Goal: Task Accomplishment & Management: Use online tool/utility

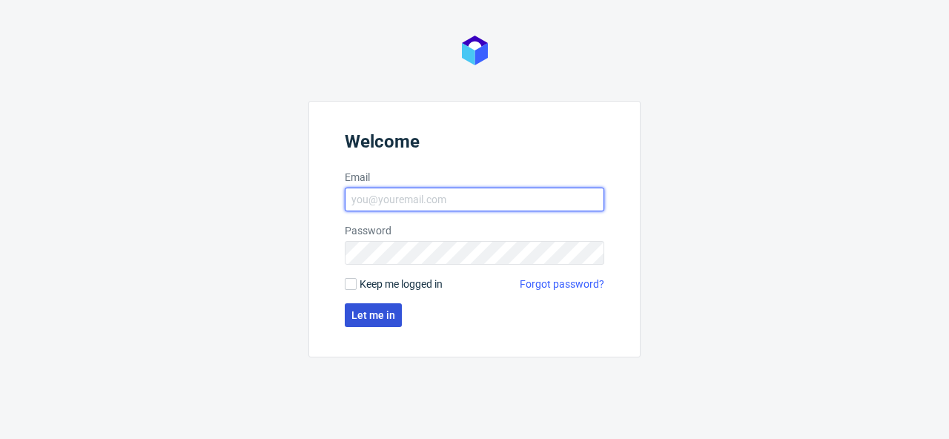
type input "[PERSON_NAME][EMAIL_ADDRESS][PERSON_NAME][DOMAIN_NAME]"
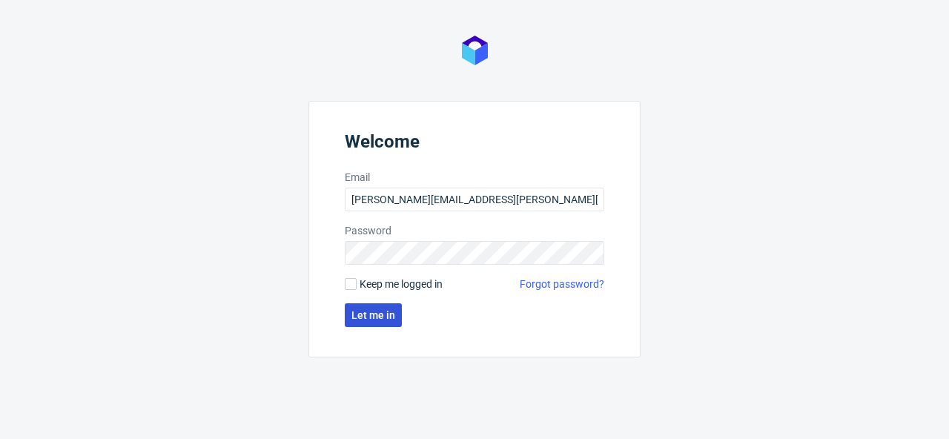
click at [392, 310] on span "Let me in" at bounding box center [374, 315] width 44 height 10
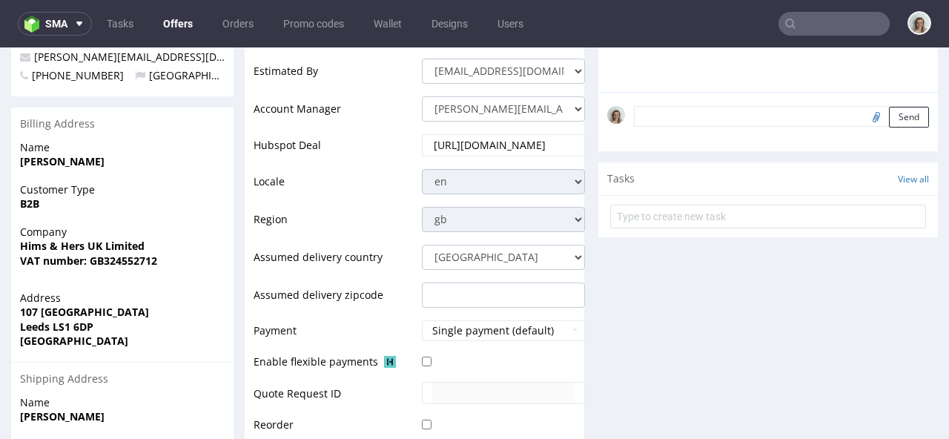
scroll to position [473, 0]
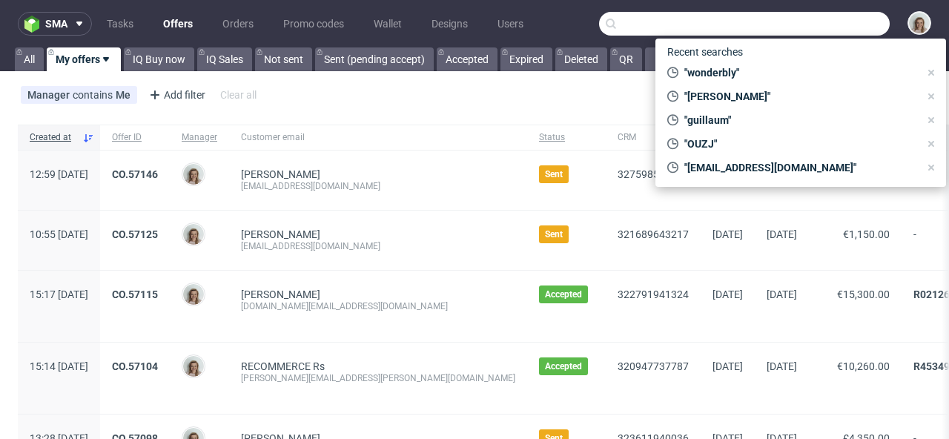
click at [818, 24] on input "text" at bounding box center [744, 24] width 291 height 24
click at [79, 20] on icon at bounding box center [79, 24] width 12 height 12
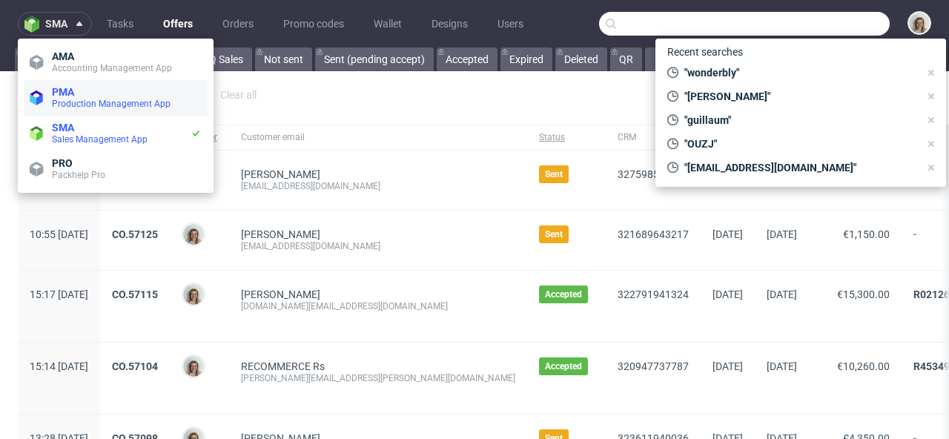
click at [79, 92] on span "PMA" at bounding box center [127, 92] width 150 height 12
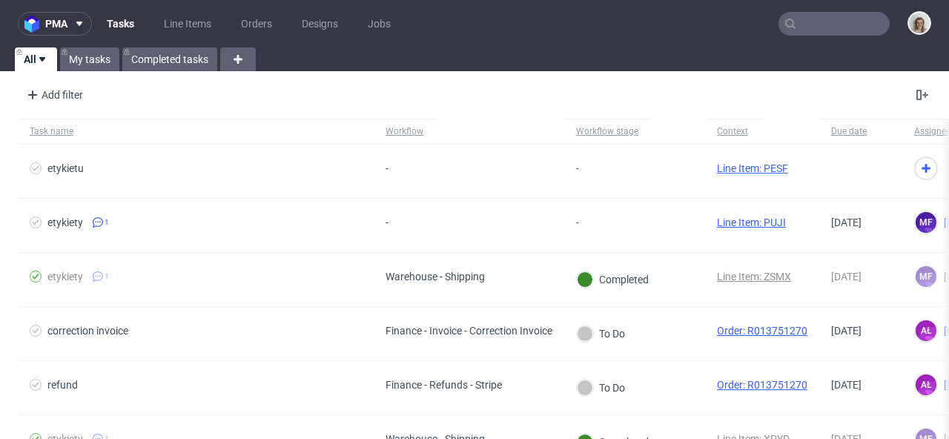
click at [823, 19] on input "text" at bounding box center [834, 24] width 111 height 24
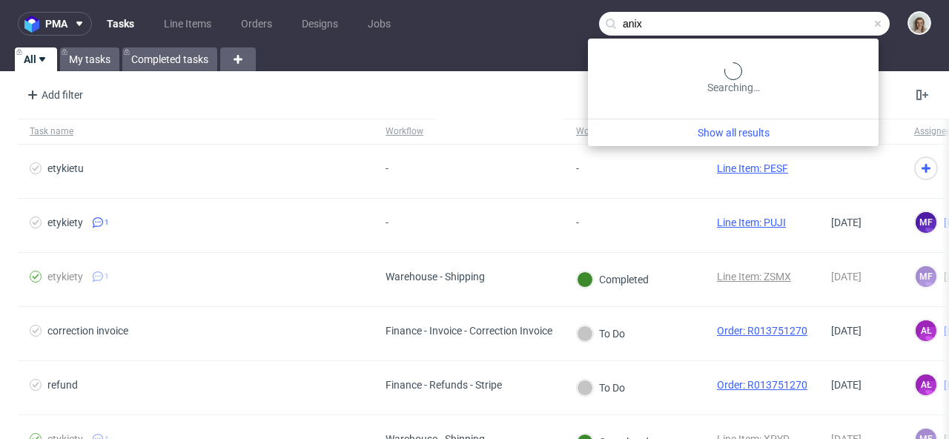
type input "anix"
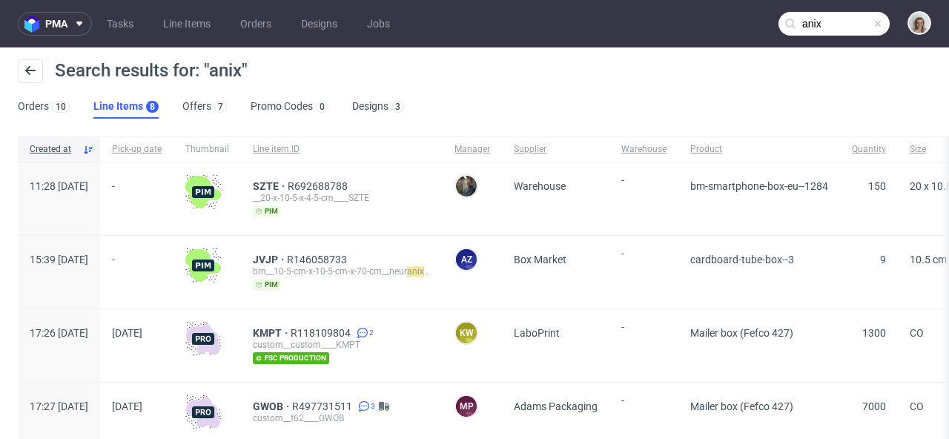
click at [872, 22] on span at bounding box center [878, 24] width 12 height 12
click at [863, 22] on input "text" at bounding box center [834, 24] width 111 height 24
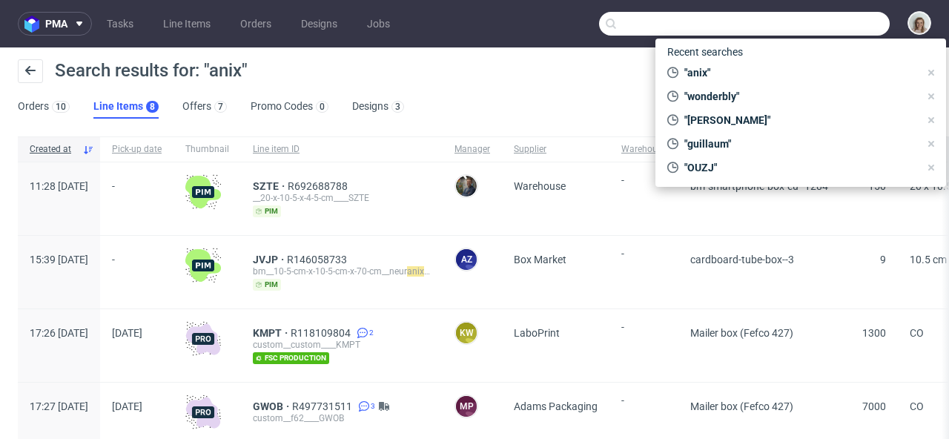
paste input "info@anix-shop.com"
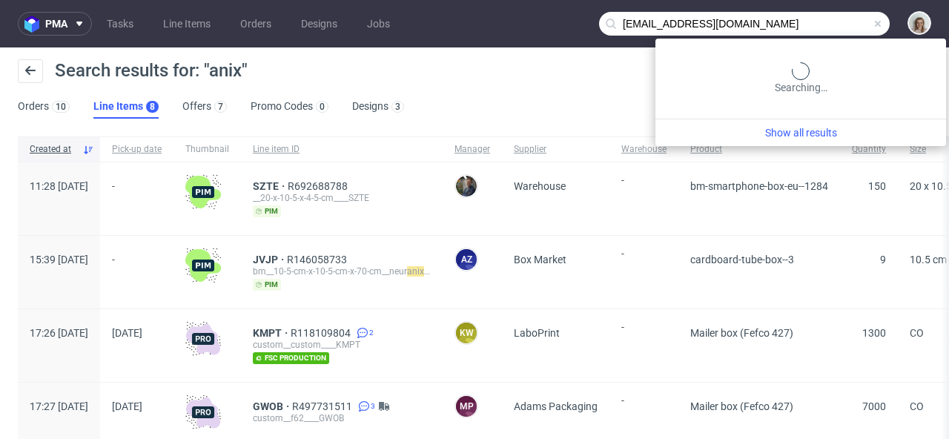
type input "info@anix-shop.com"
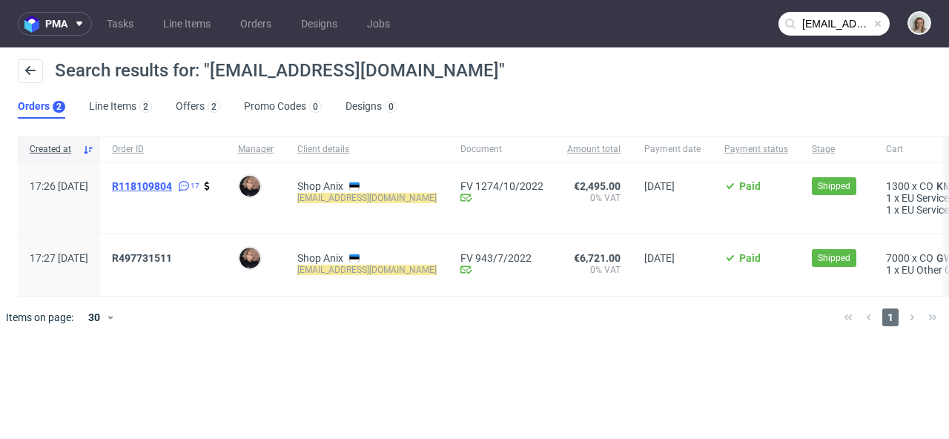
click at [172, 186] on span "R118109804" at bounding box center [142, 186] width 60 height 12
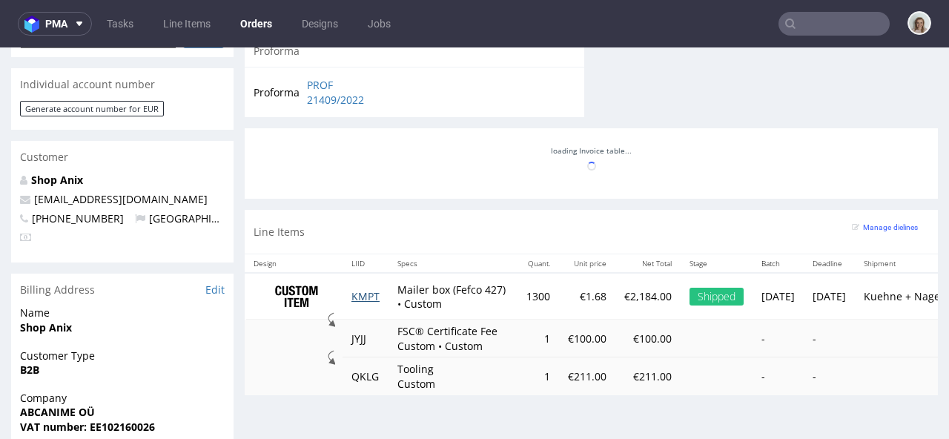
scroll to position [1270, 0]
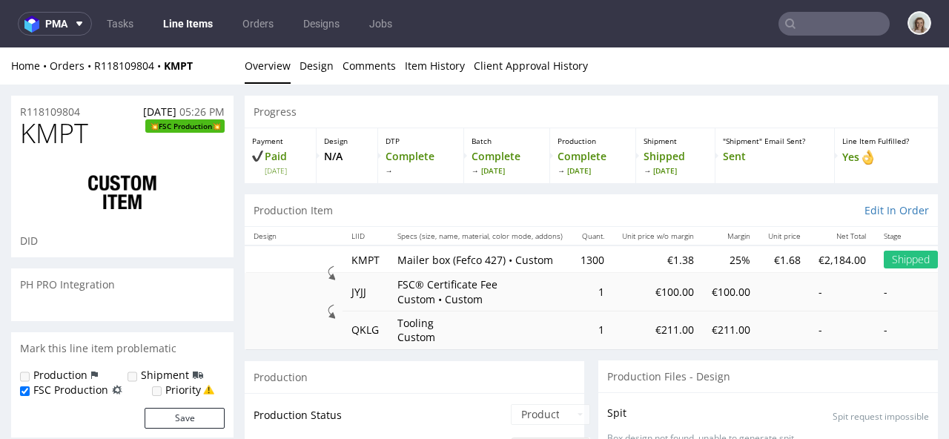
scroll to position [1270, 0]
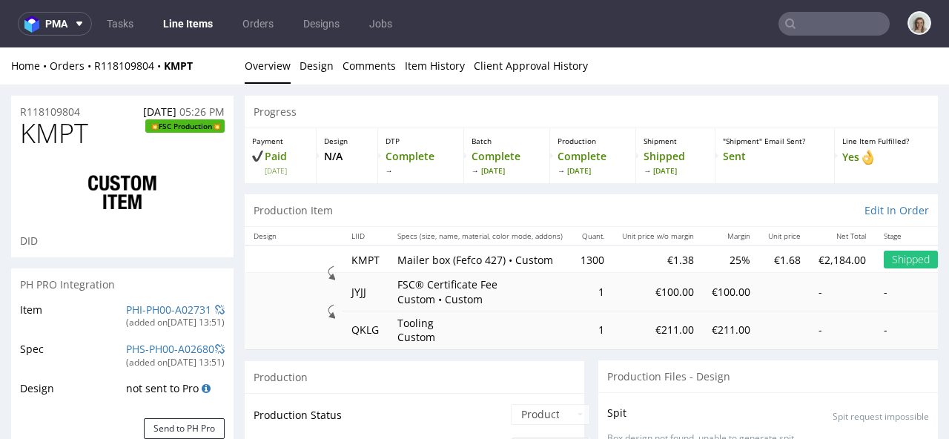
select select "in_progress"
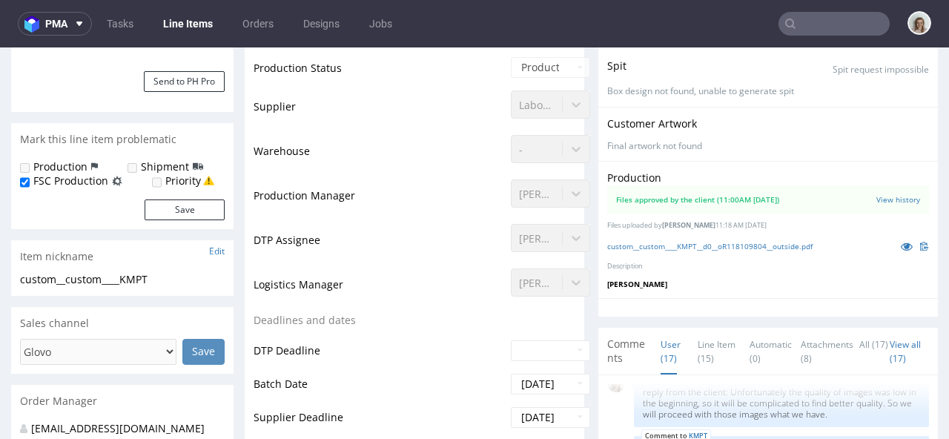
scroll to position [0, 0]
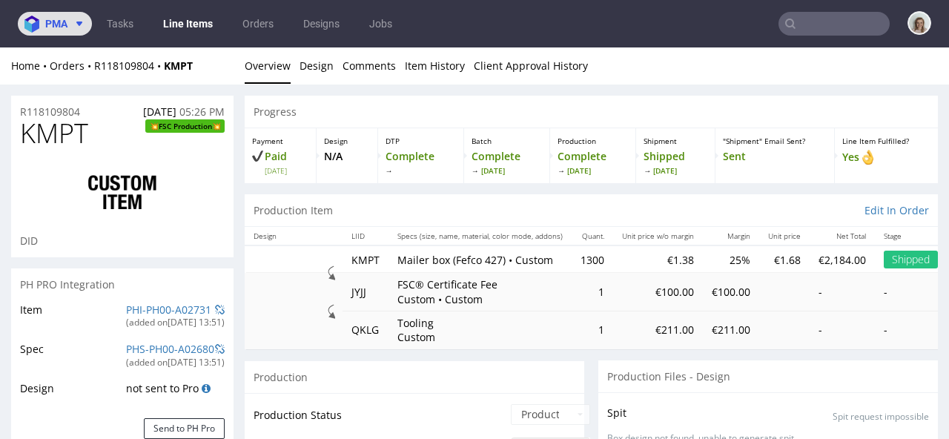
click at [59, 23] on span "pma" at bounding box center [56, 24] width 22 height 10
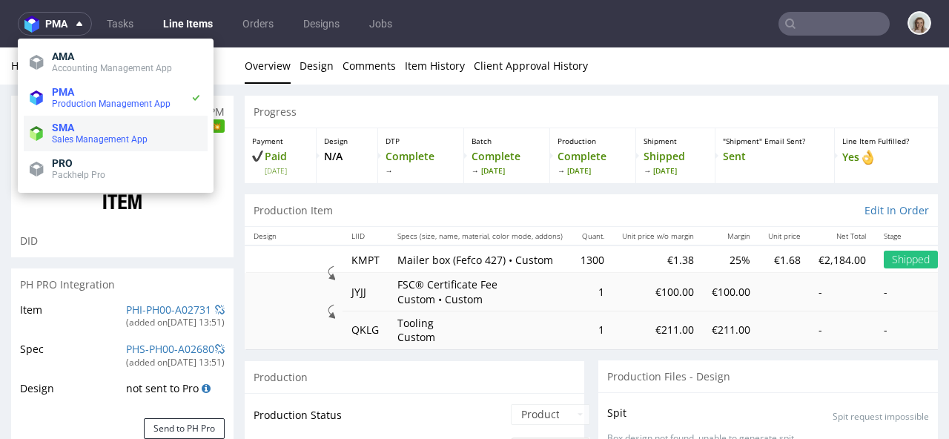
click at [74, 137] on span "Sales Management App" at bounding box center [100, 139] width 96 height 10
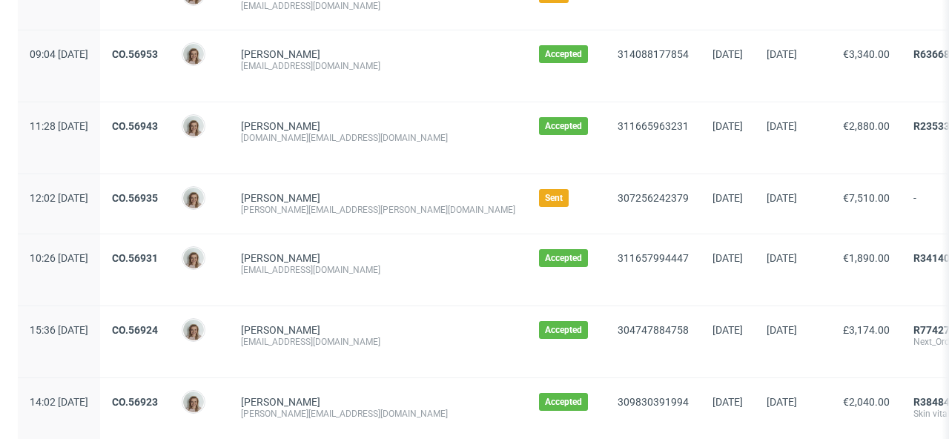
scroll to position [1763, 0]
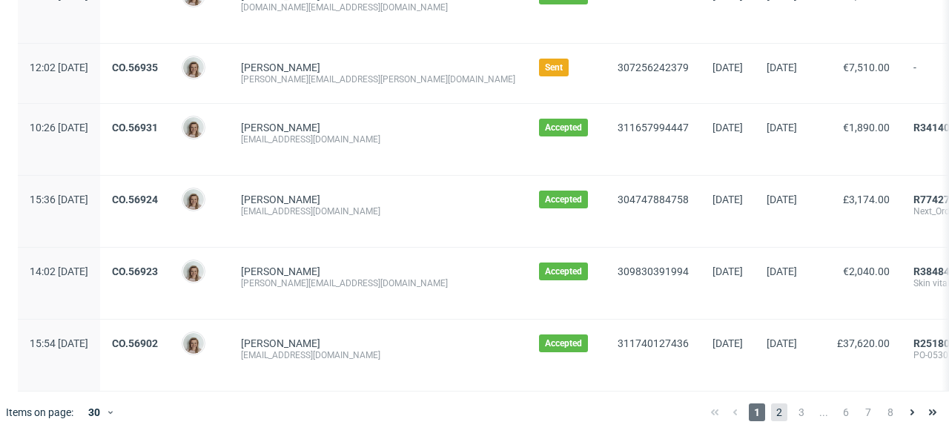
click at [771, 410] on span "2" at bounding box center [779, 413] width 16 height 18
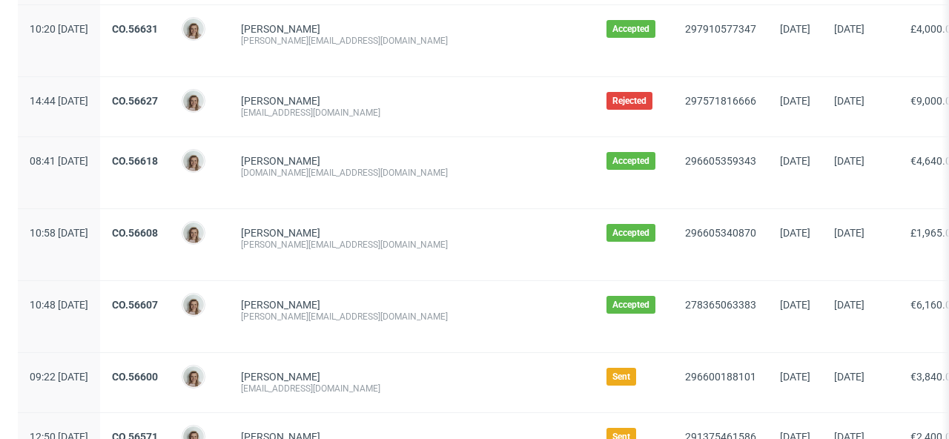
scroll to position [1472, 0]
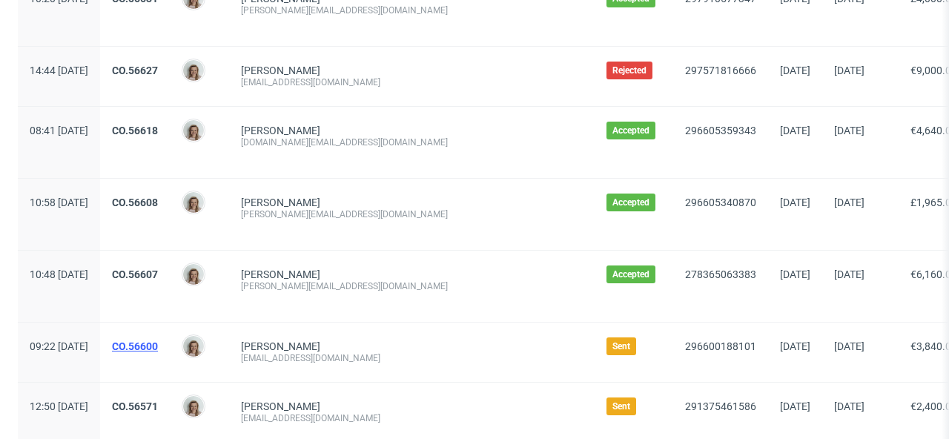
click at [158, 340] on link "CO.56600" at bounding box center [135, 346] width 46 height 12
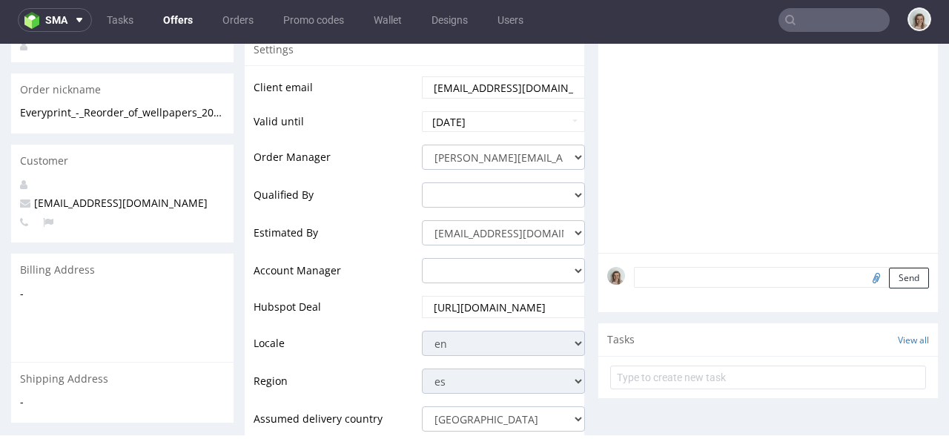
scroll to position [26, 0]
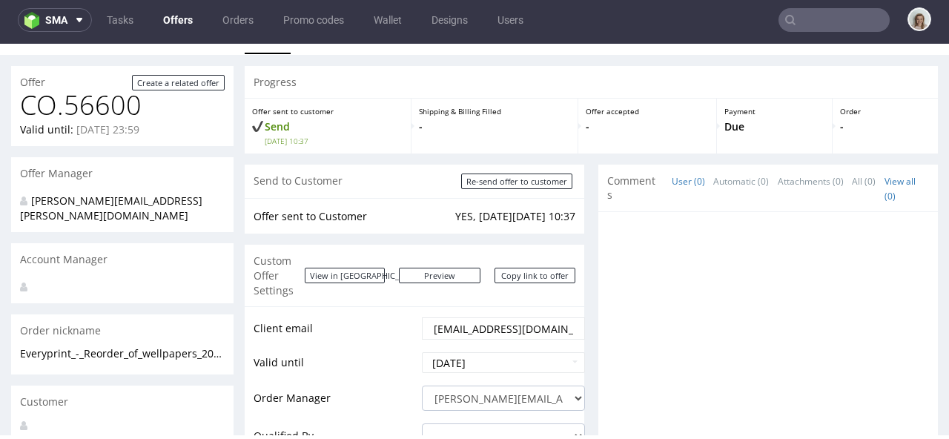
click at [840, 15] on input "text" at bounding box center [834, 20] width 111 height 24
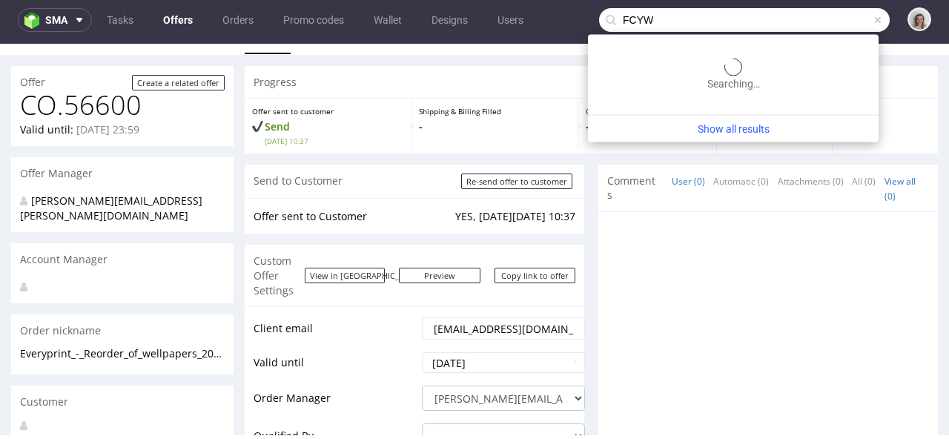
type input "FCYW"
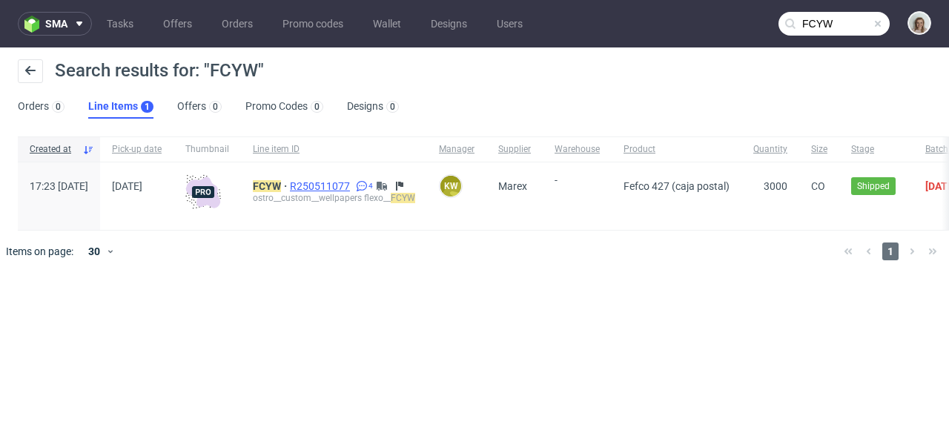
click at [353, 180] on span "R250511077" at bounding box center [321, 186] width 63 height 12
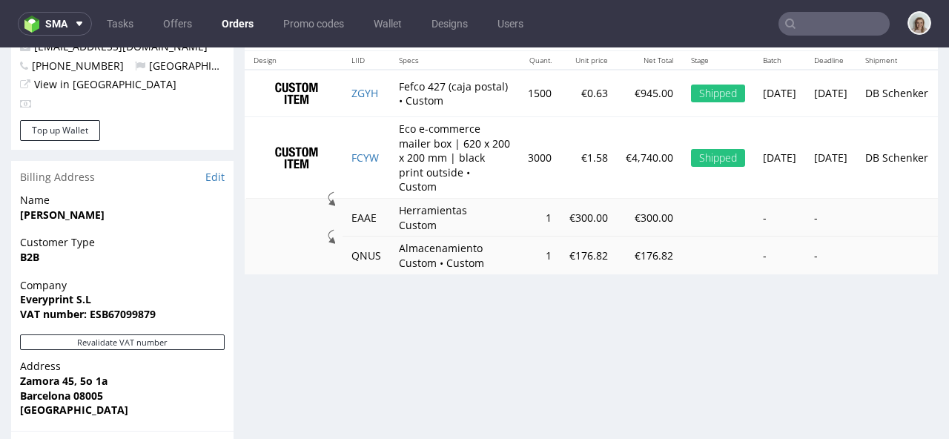
scroll to position [857, 0]
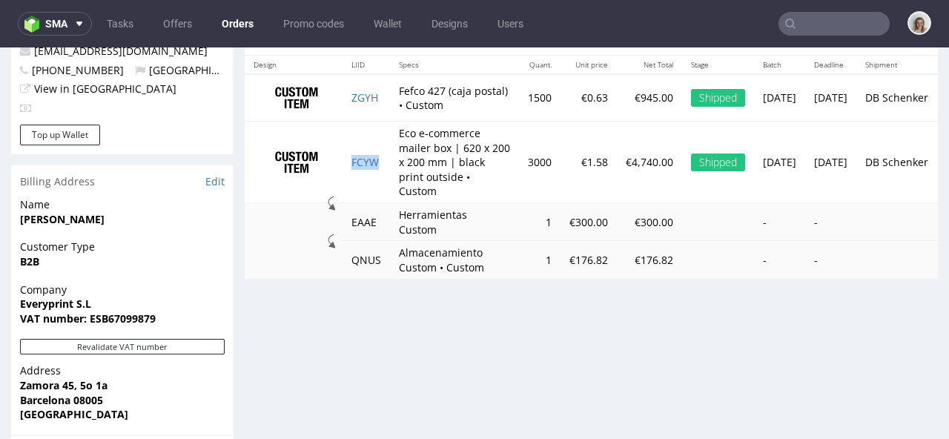
click at [369, 158] on td "FCYW" at bounding box center [366, 163] width 47 height 82
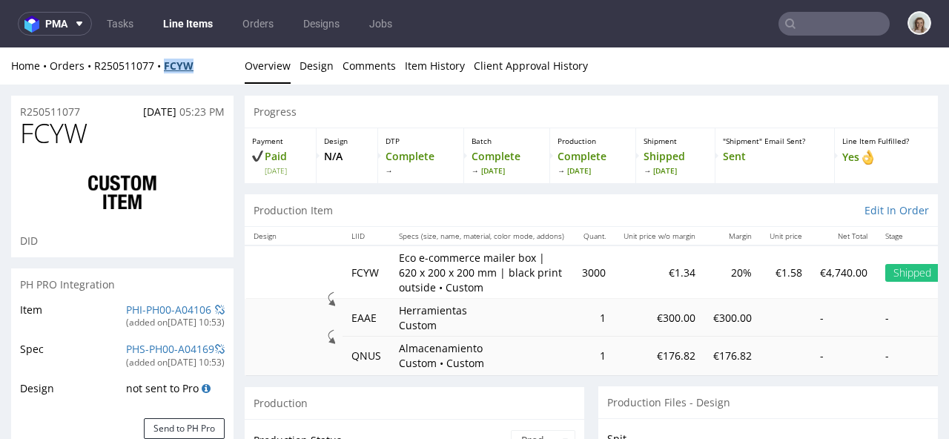
drag, startPoint x: 196, startPoint y: 62, endPoint x: 165, endPoint y: 61, distance: 31.2
click at [165, 61] on div "Home Orders R250511077 FCYW" at bounding box center [122, 66] width 223 height 15
copy strong "FCYW"
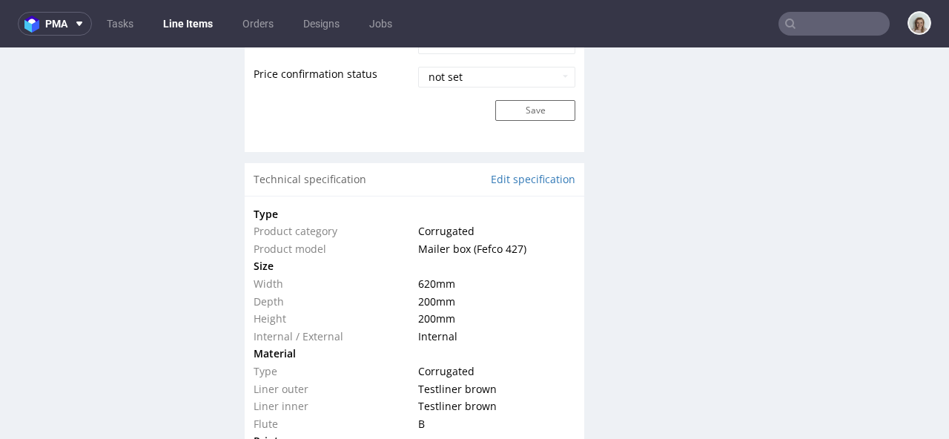
scroll to position [1417, 0]
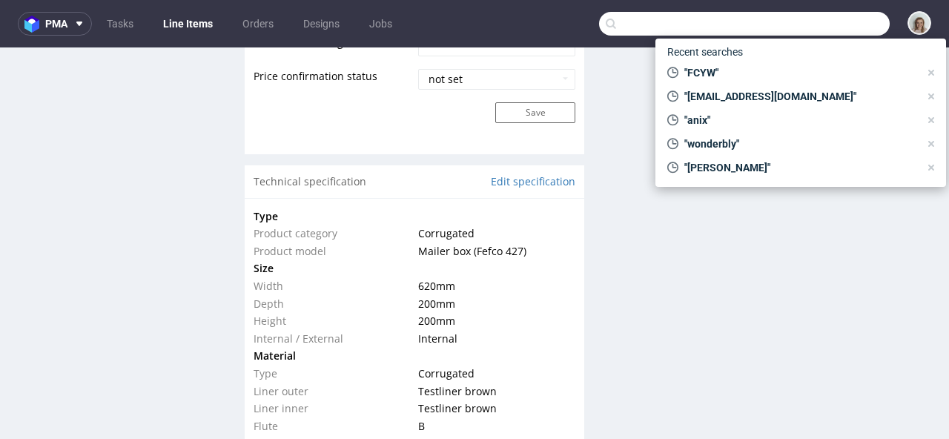
click at [809, 23] on input "text" at bounding box center [744, 24] width 291 height 24
paste input "[EMAIL_ADDRESS][DOMAIN_NAME]"
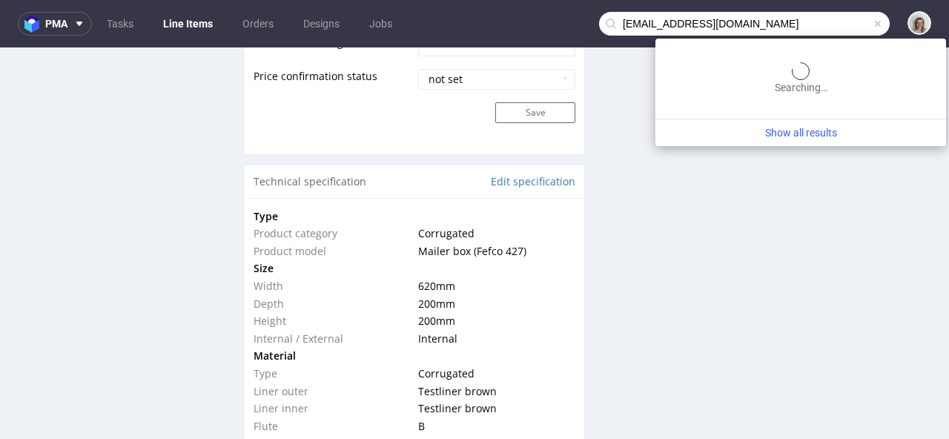
type input "[EMAIL_ADDRESS][DOMAIN_NAME]"
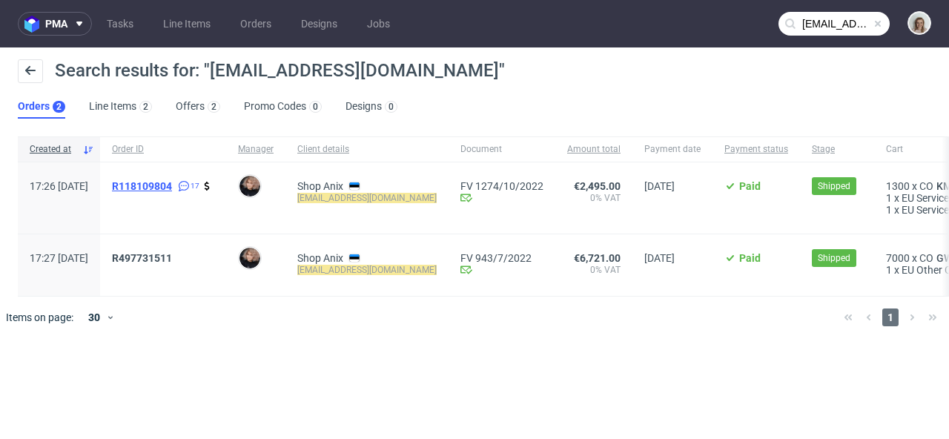
click at [172, 185] on span "R118109804" at bounding box center [142, 186] width 60 height 12
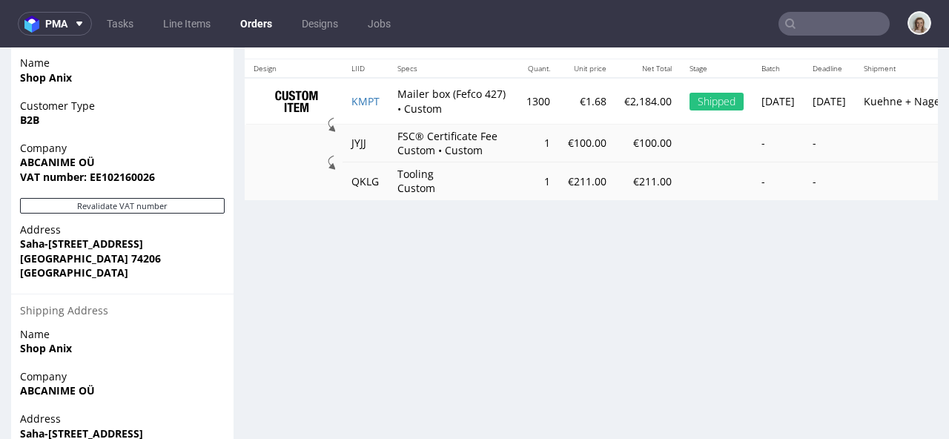
scroll to position [829, 0]
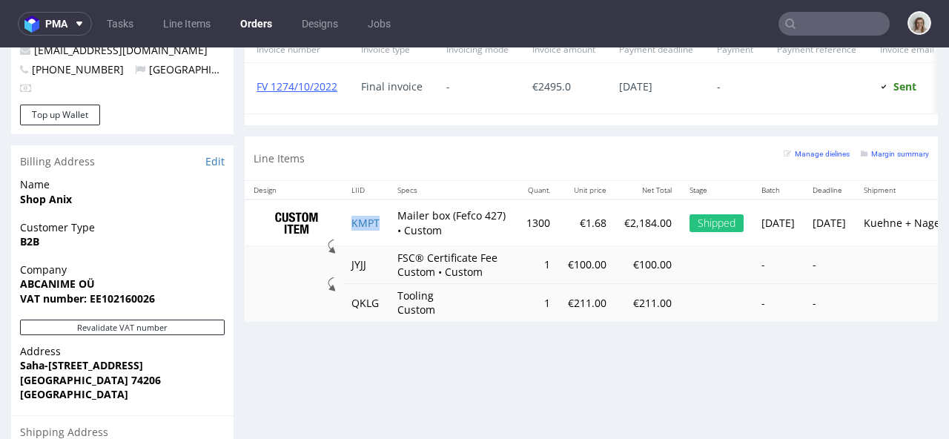
click at [381, 234] on td "KMPT" at bounding box center [366, 223] width 46 height 47
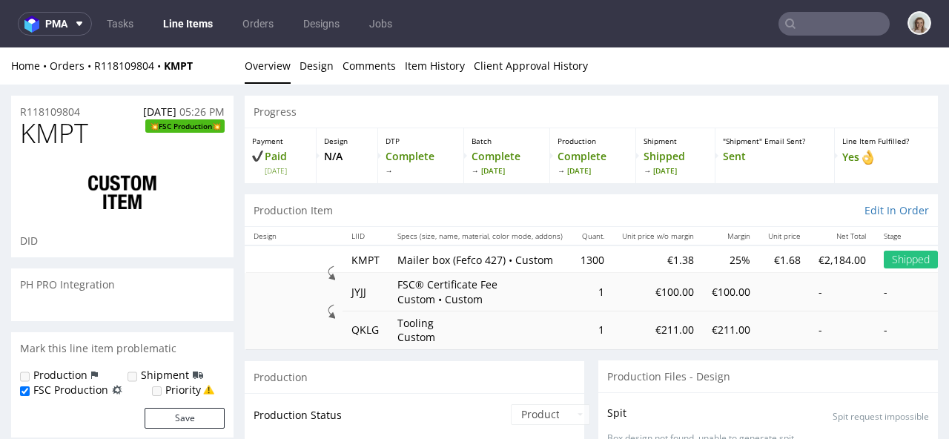
scroll to position [1270, 0]
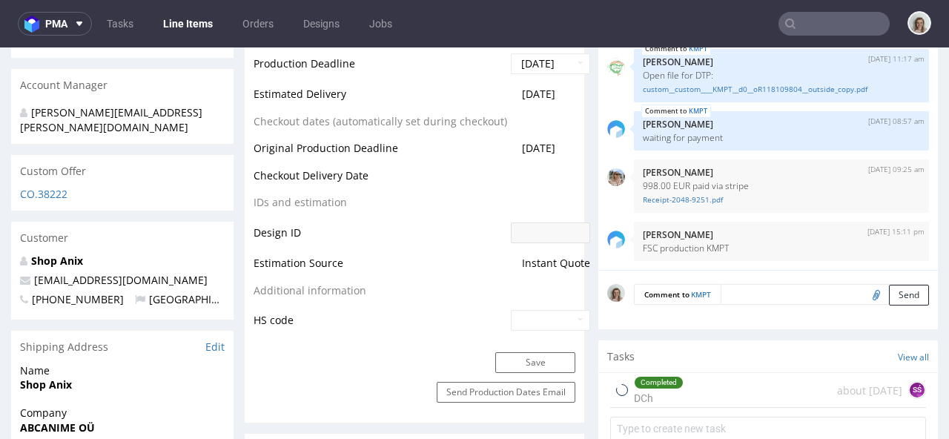
select select "in_progress"
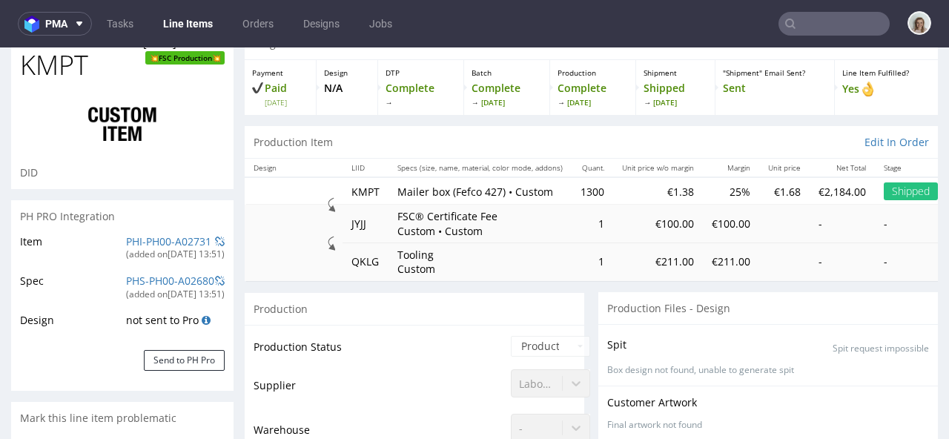
scroll to position [0, 0]
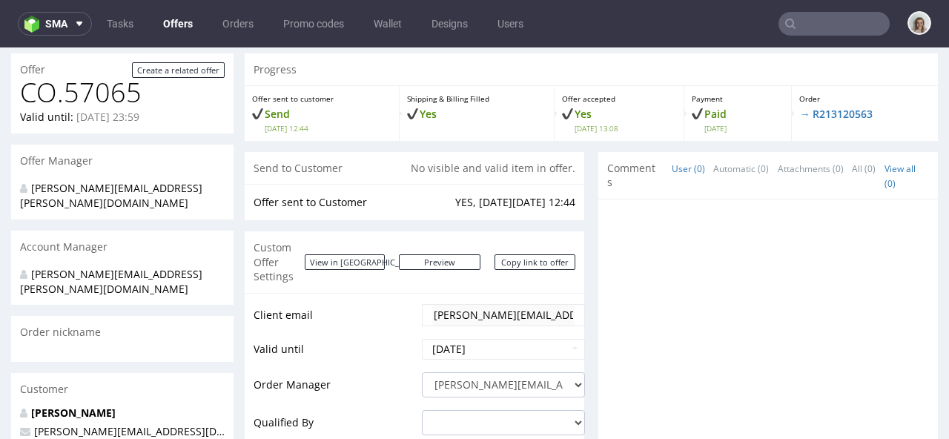
scroll to position [207, 0]
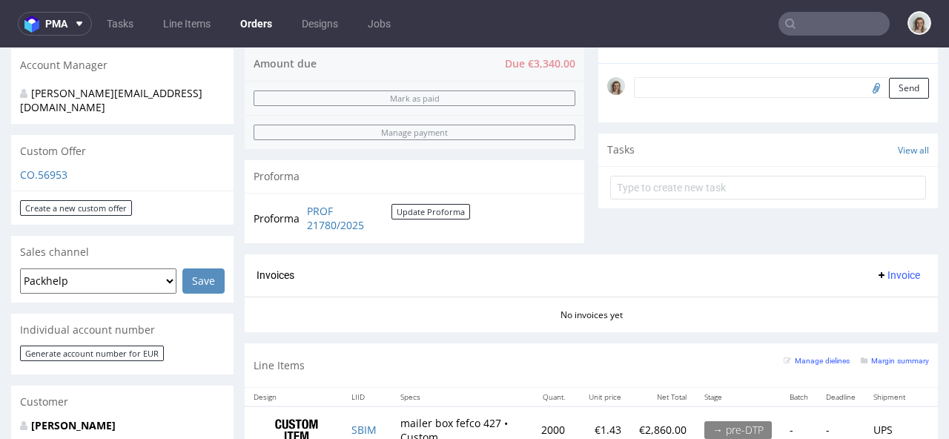
scroll to position [737, 0]
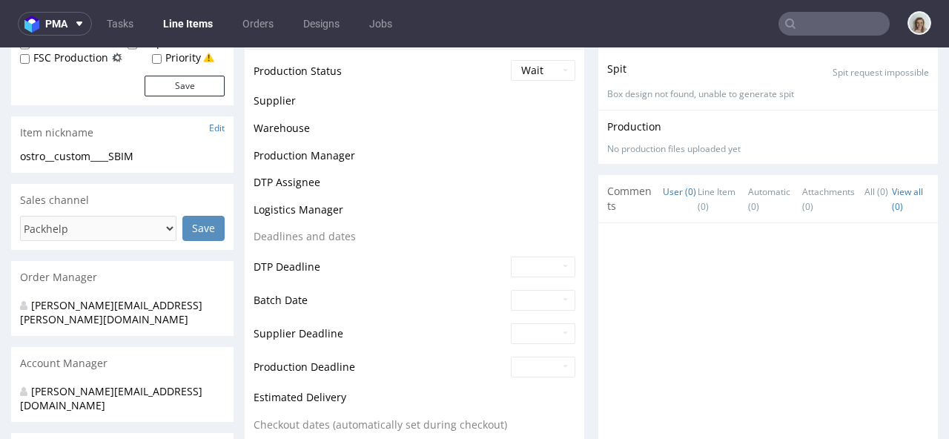
scroll to position [589, 0]
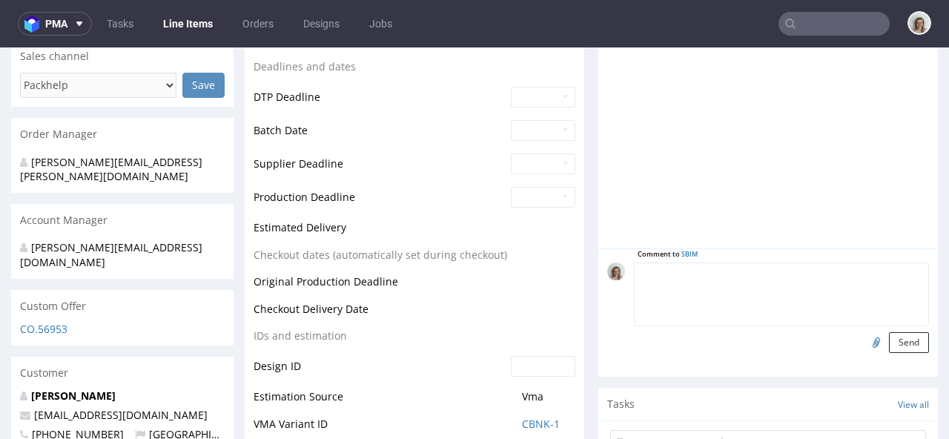
click at [778, 271] on textarea at bounding box center [781, 295] width 295 height 64
paste textarea "WXVK"
type textarea "1;1 reorder of WXVK, artwork confirmed"
click at [864, 347] on input "file" at bounding box center [874, 341] width 21 height 19
type input "C:\fakepath\custom__custom__IOLANDA SOLE RUESTES__WXVK__d0__oR859448407.pdf"
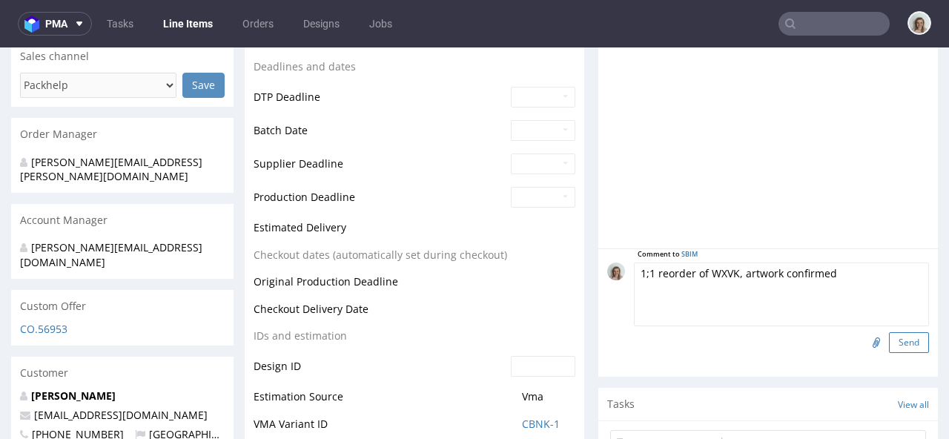
click at [889, 343] on button "Send" at bounding box center [909, 342] width 40 height 21
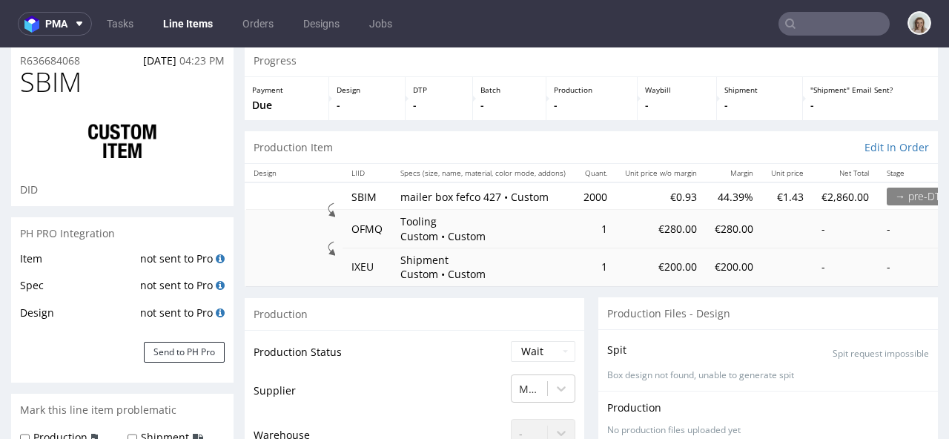
scroll to position [107, 0]
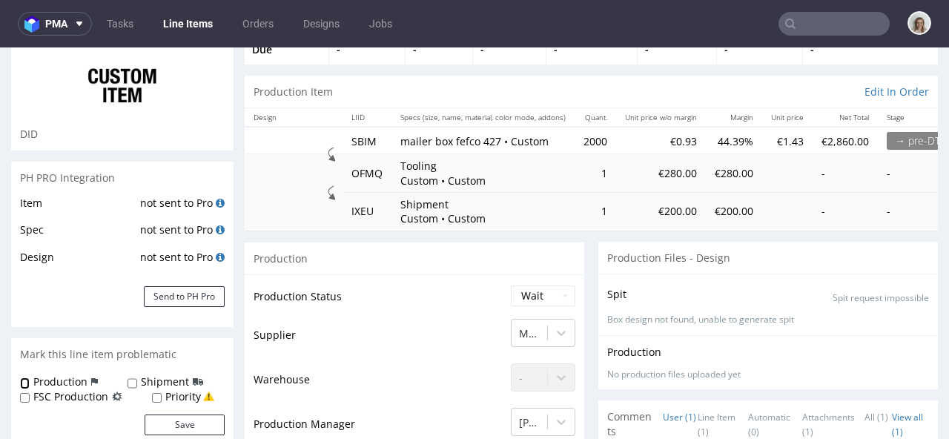
click at [24, 382] on input "Production" at bounding box center [25, 384] width 10 height 12
checkbox input "true"
click at [134, 384] on input "Shipment" at bounding box center [133, 384] width 10 height 12
checkbox input "true"
click at [185, 422] on button "Save" at bounding box center [185, 425] width 80 height 21
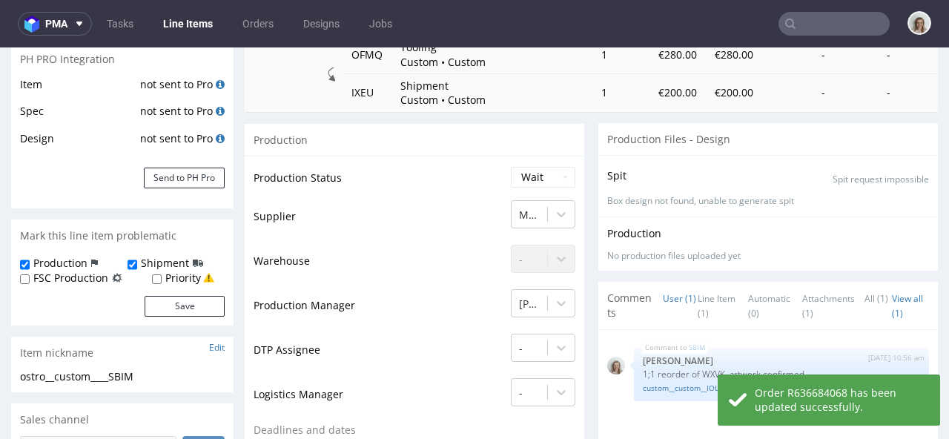
scroll to position [489, 0]
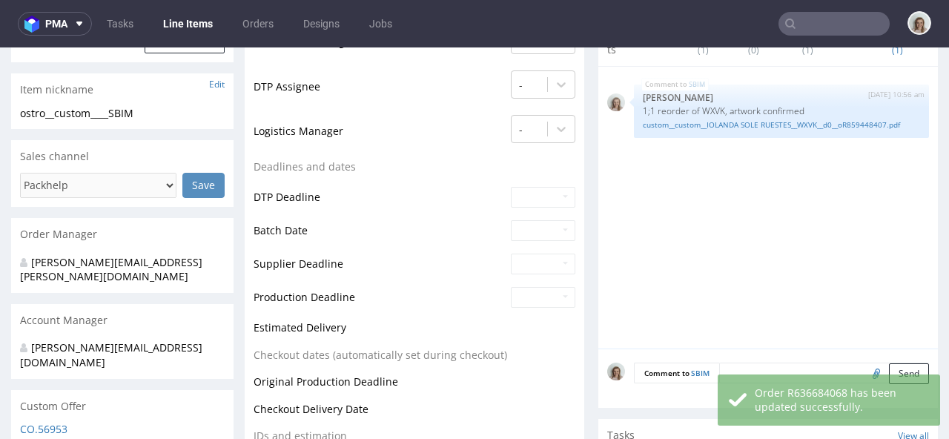
click at [737, 370] on textarea at bounding box center [825, 373] width 210 height 21
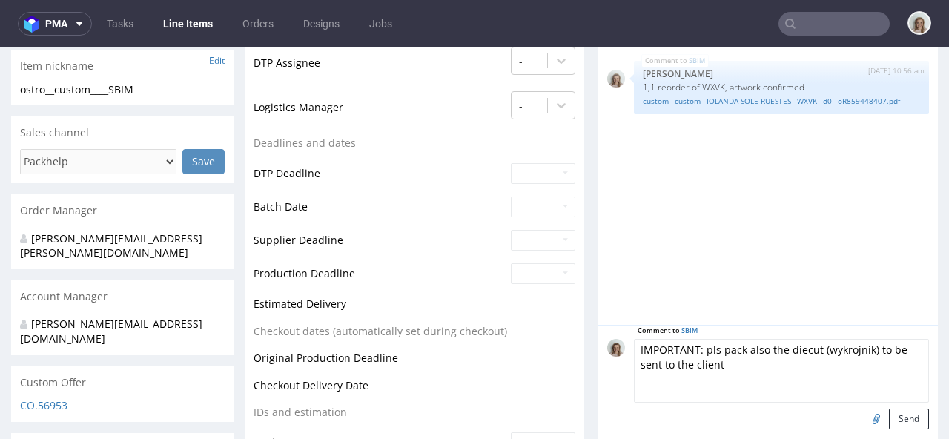
scroll to position [613, 0]
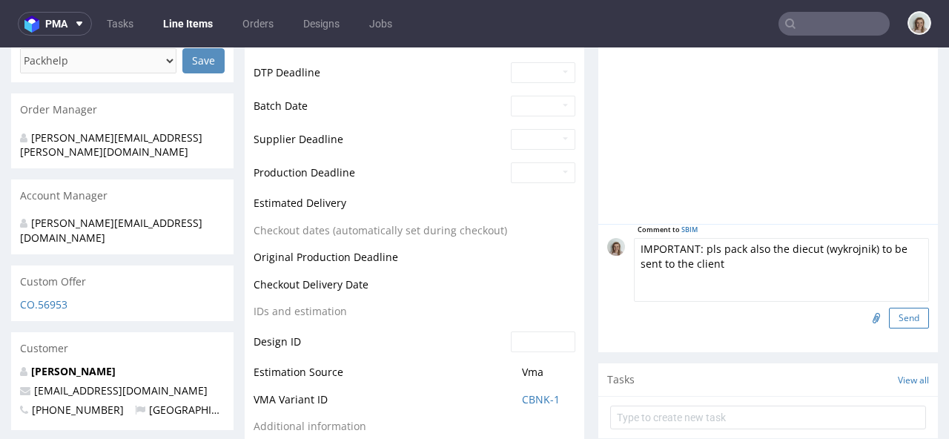
type textarea "IMPORTANT: pls pack also the diecut (wykrojnik) to be sent to the client"
click at [889, 319] on button "Send" at bounding box center [909, 318] width 40 height 21
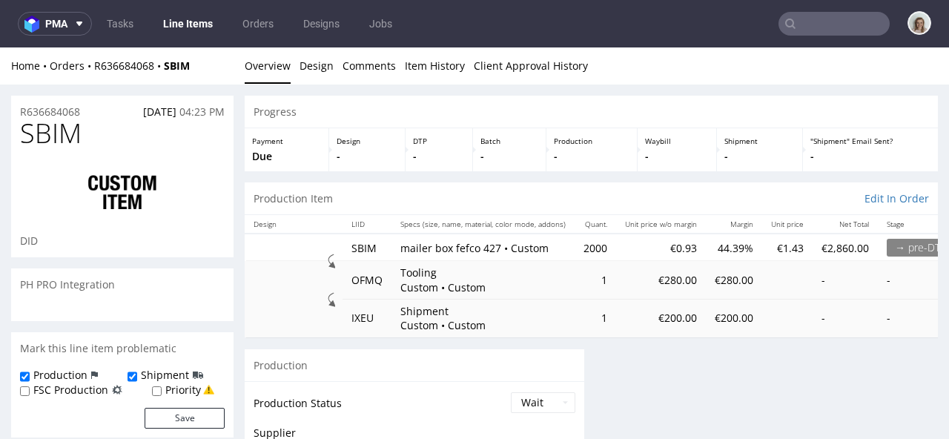
scroll to position [0, 0]
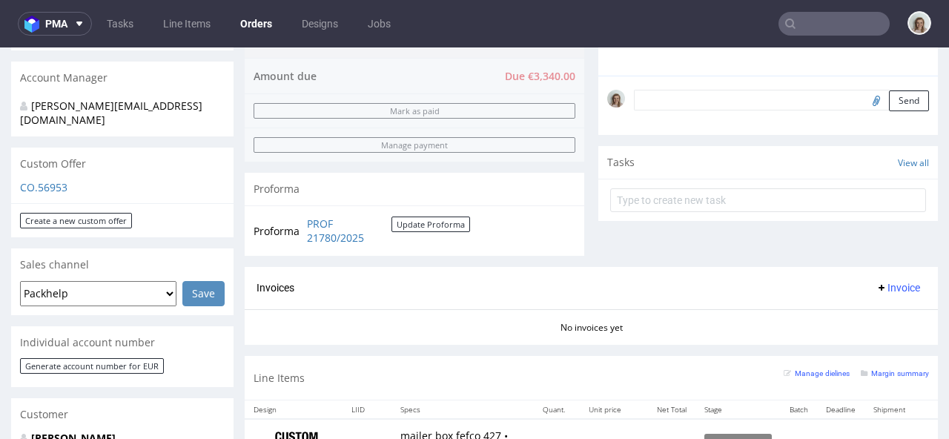
scroll to position [456, 0]
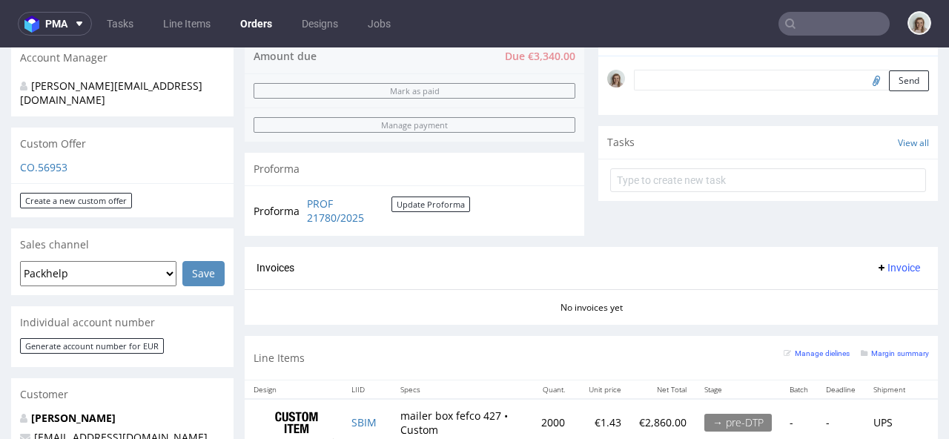
click at [636, 80] on textarea at bounding box center [781, 80] width 295 height 21
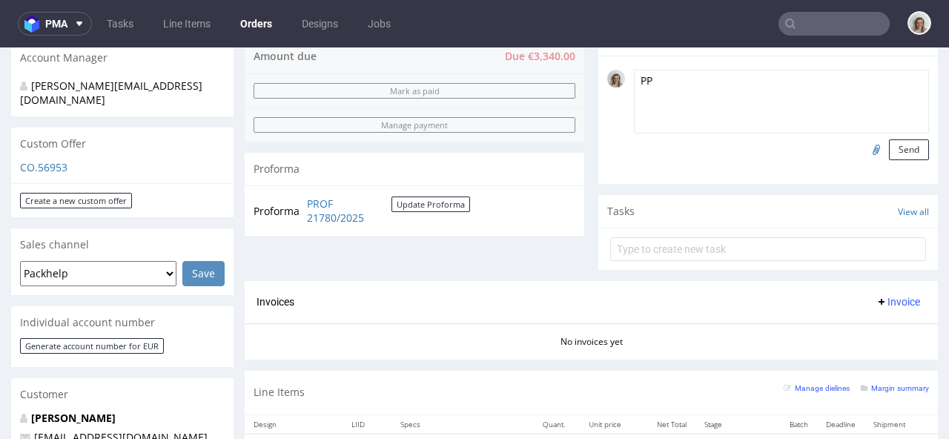
type textarea "PP"
click at [864, 149] on input "file" at bounding box center [874, 148] width 21 height 19
type input "C:\fakepath\IMG_5051.jpeg"
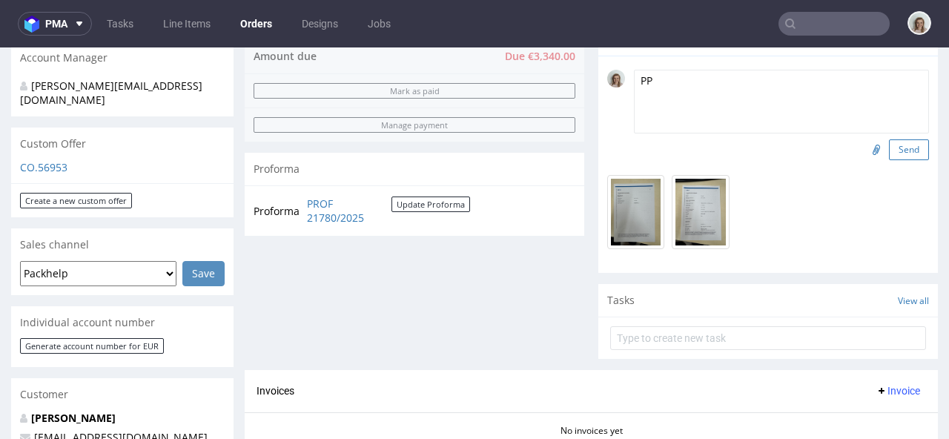
click at [891, 154] on button "Send" at bounding box center [909, 149] width 40 height 21
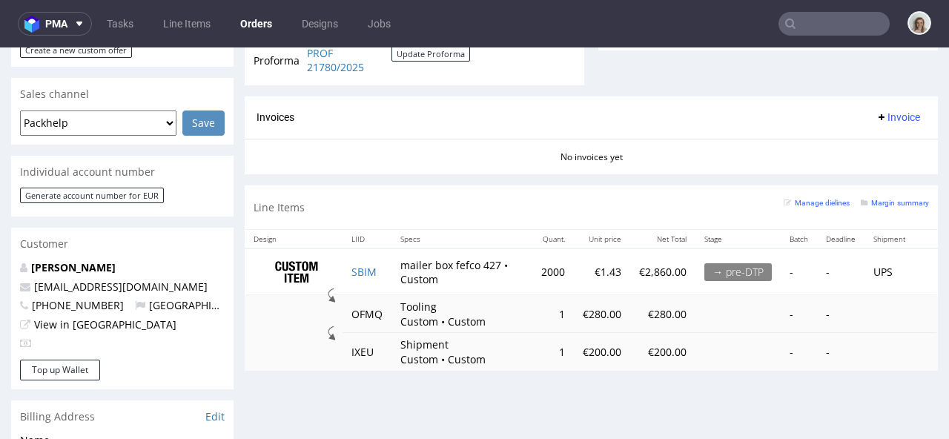
scroll to position [735, 0]
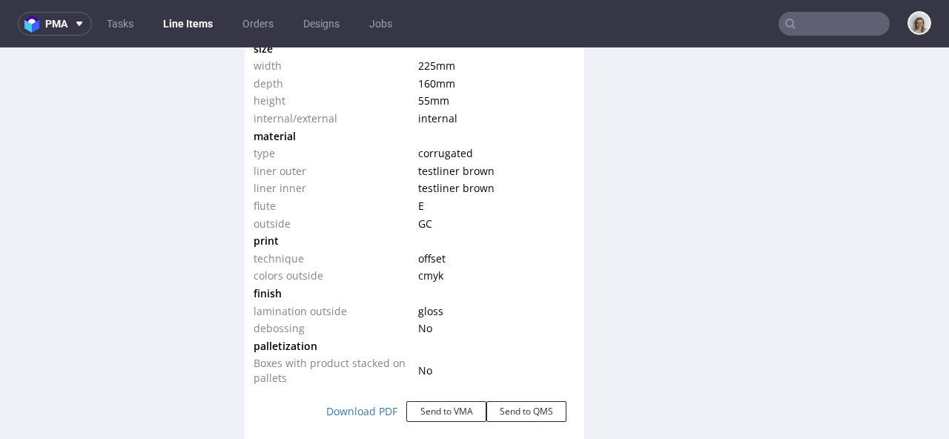
scroll to position [1764, 0]
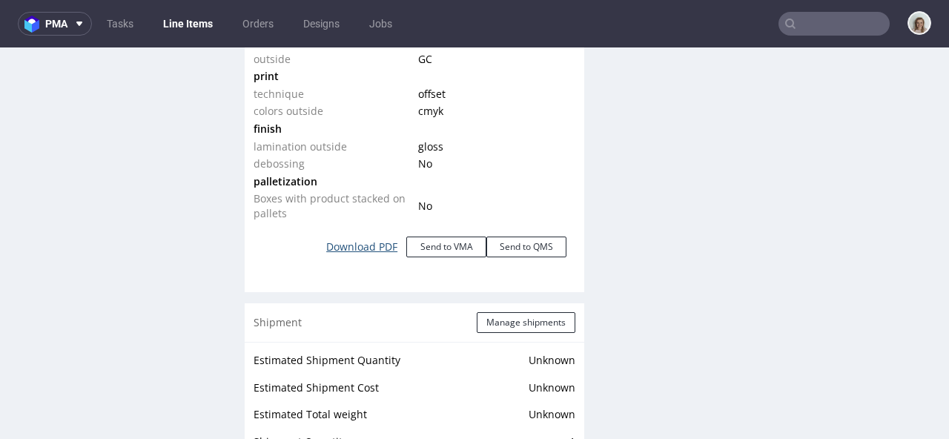
click at [383, 249] on link "Download PDF" at bounding box center [361, 247] width 89 height 33
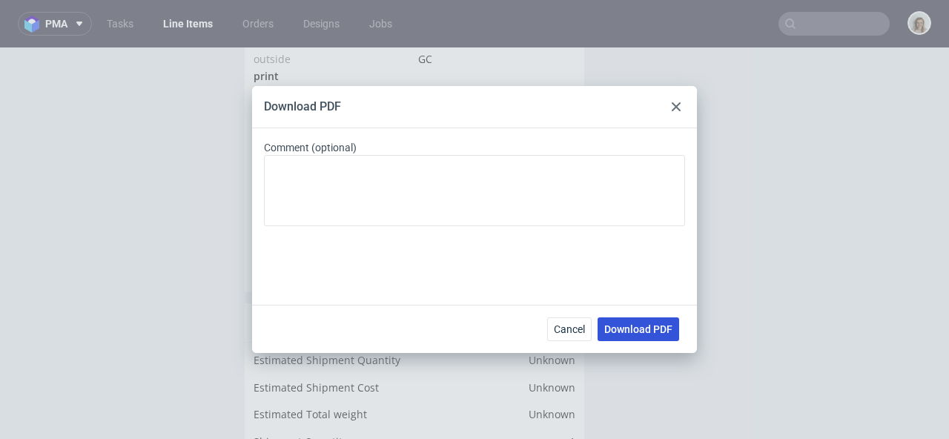
click at [637, 332] on span "Download PDF" at bounding box center [639, 329] width 68 height 10
click at [674, 105] on use at bounding box center [676, 106] width 9 height 9
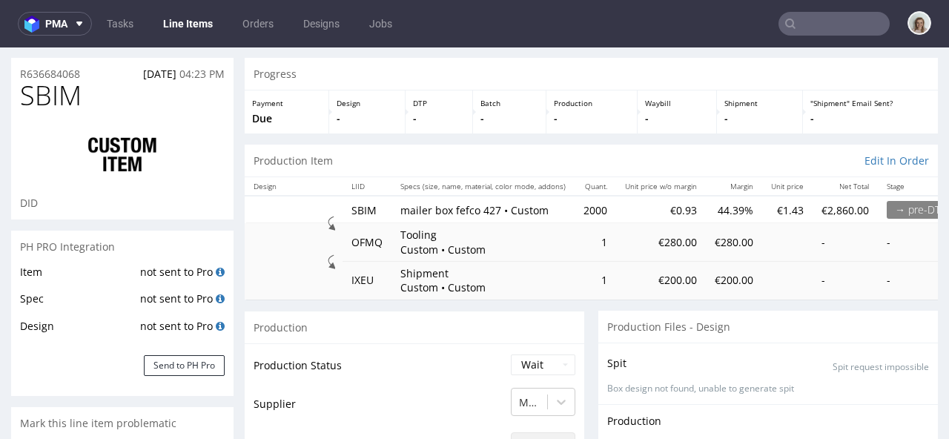
scroll to position [0, 0]
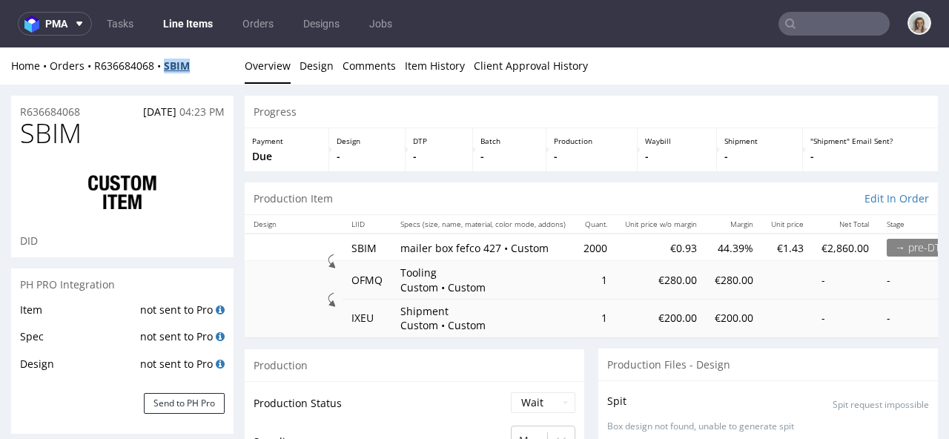
drag, startPoint x: 204, startPoint y: 65, endPoint x: 170, endPoint y: 65, distance: 34.1
click at [170, 65] on div "Home Orders R636684068 SBIM" at bounding box center [122, 66] width 223 height 15
copy strong "SBIM"
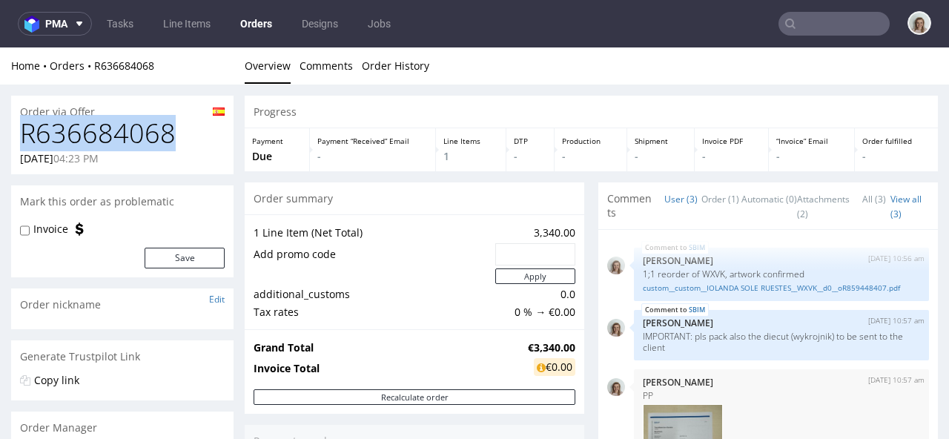
drag, startPoint x: 194, startPoint y: 136, endPoint x: 3, endPoint y: 136, distance: 191.4
copy h1 "R636684068"
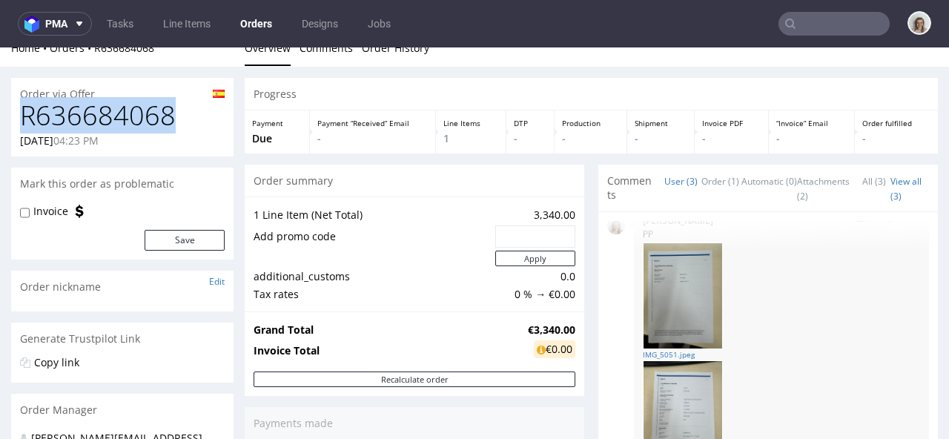
scroll to position [19, 0]
drag, startPoint x: 192, startPoint y: 117, endPoint x: 7, endPoint y: 119, distance: 184.7
copy h1 "R636684068"
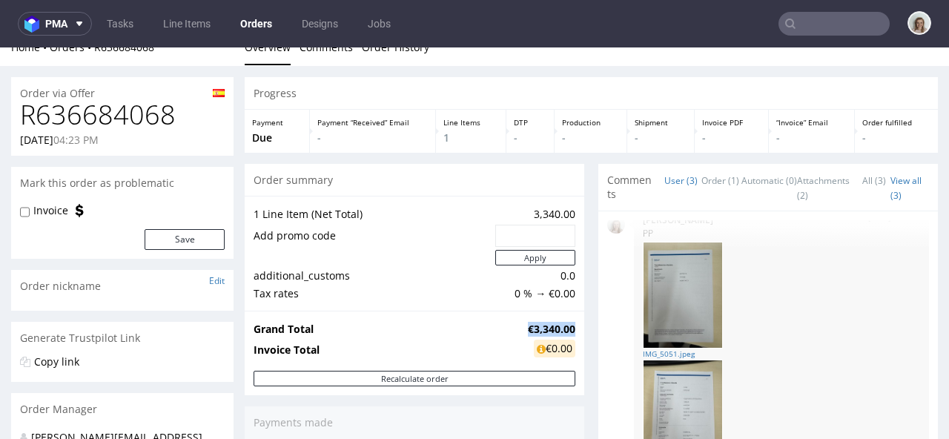
drag, startPoint x: 504, startPoint y: 329, endPoint x: 563, endPoint y: 330, distance: 58.6
click at [563, 330] on tr "Grand Total €3,340.00" at bounding box center [415, 329] width 322 height 18
copy tr "€3,340.00"
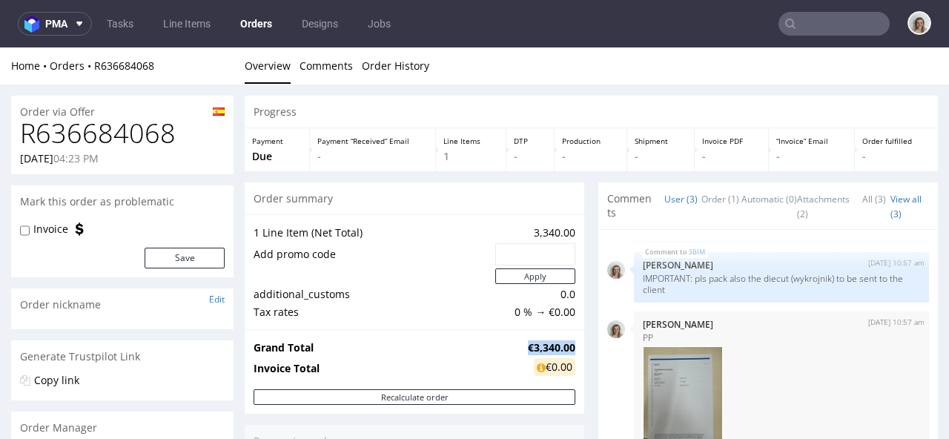
scroll to position [0, 0]
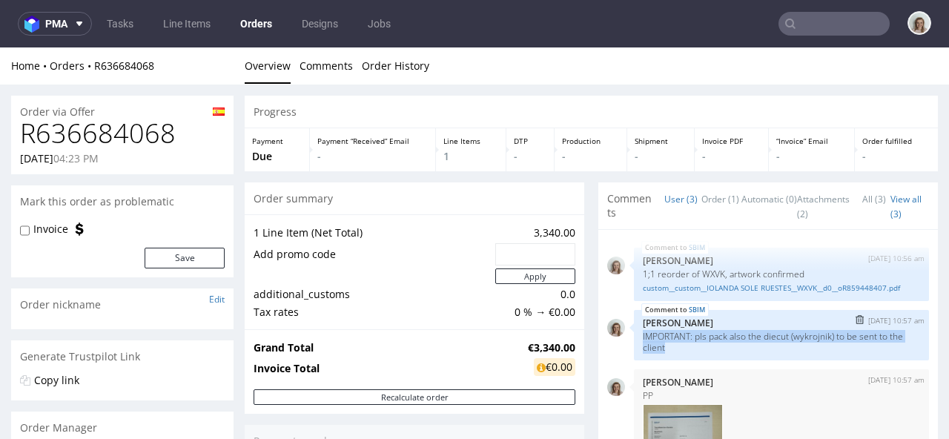
drag, startPoint x: 677, startPoint y: 361, endPoint x: 626, endPoint y: 344, distance: 53.7
click at [634, 344] on div "SBIM 10th Oct 25 | 10:57 am Monika Poźniak IMPORTANT: pls pack also the diecut …" at bounding box center [781, 335] width 295 height 50
copy p "IMPORTANT: pls pack also the diecut (wykrojnik) to be sent to the client"
click at [832, 20] on input "text" at bounding box center [834, 24] width 111 height 24
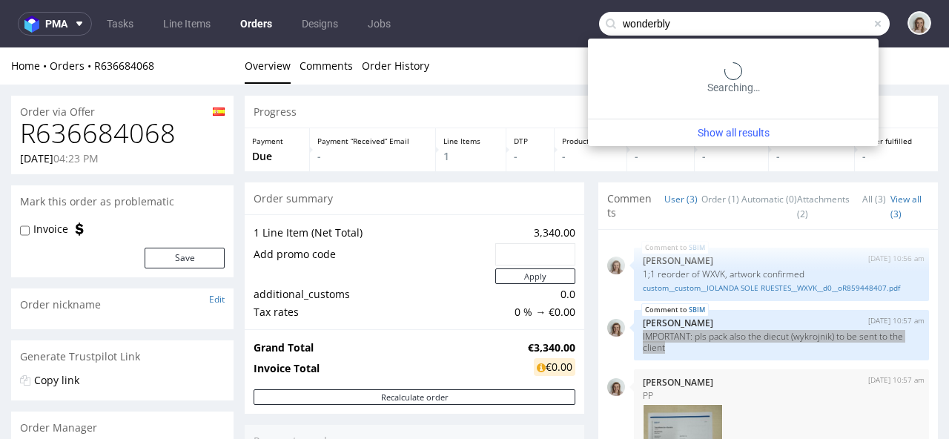
type input "wonderbly"
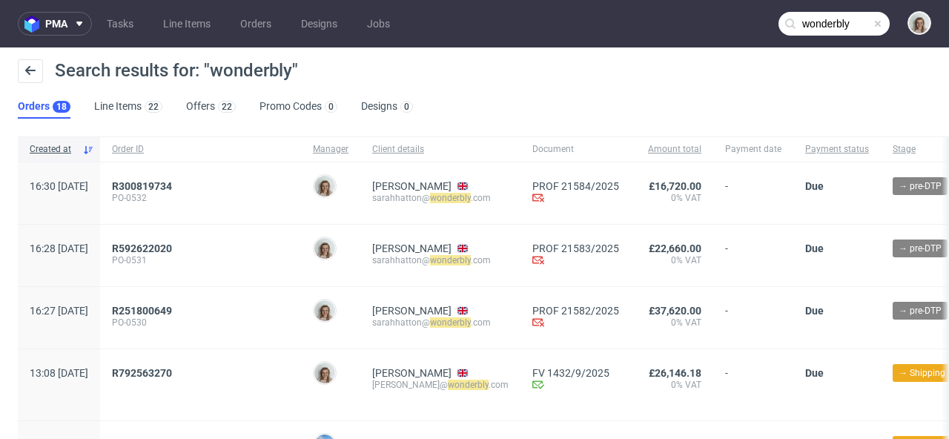
click at [872, 22] on span at bounding box center [878, 24] width 12 height 12
click at [848, 19] on input "text" at bounding box center [834, 24] width 111 height 24
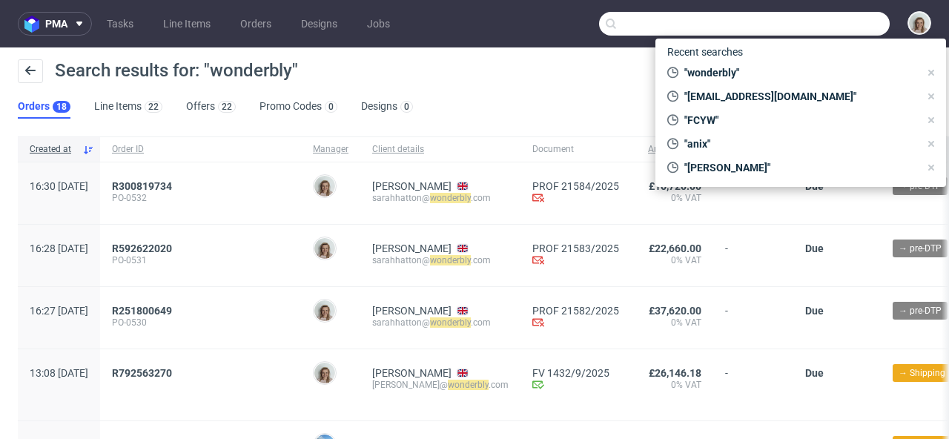
paste input "info@anix-shop.com"
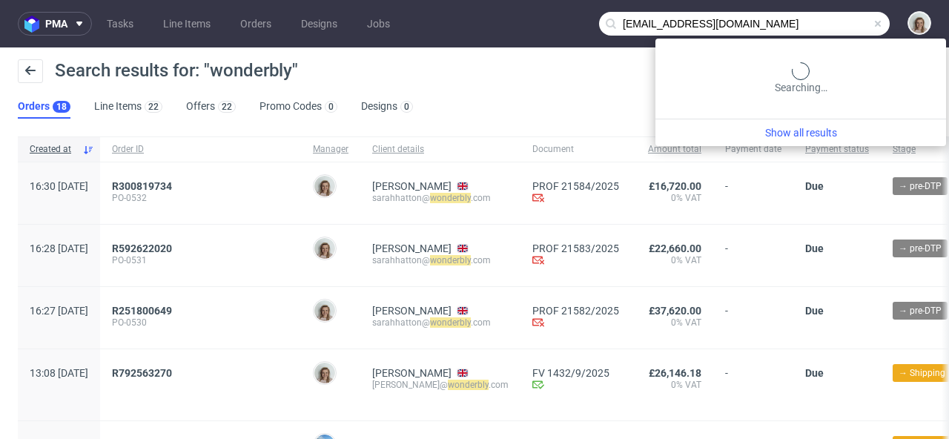
type input "info@anix-shop.com"
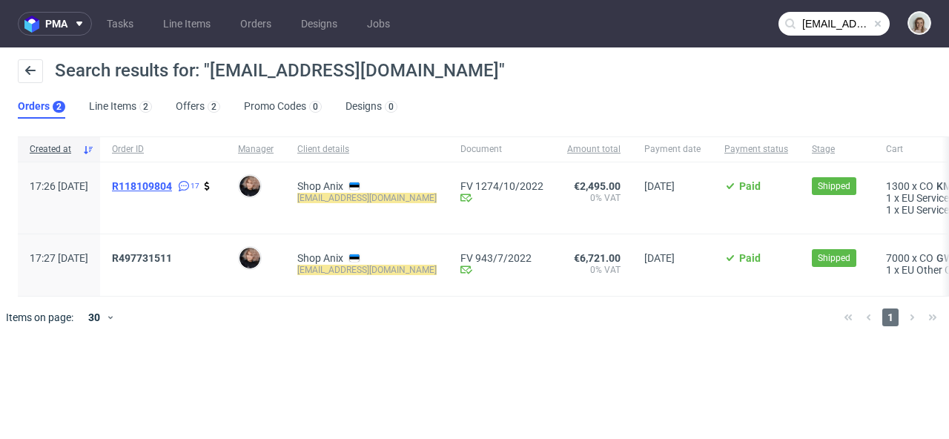
click at [172, 180] on span "R118109804" at bounding box center [142, 186] width 60 height 12
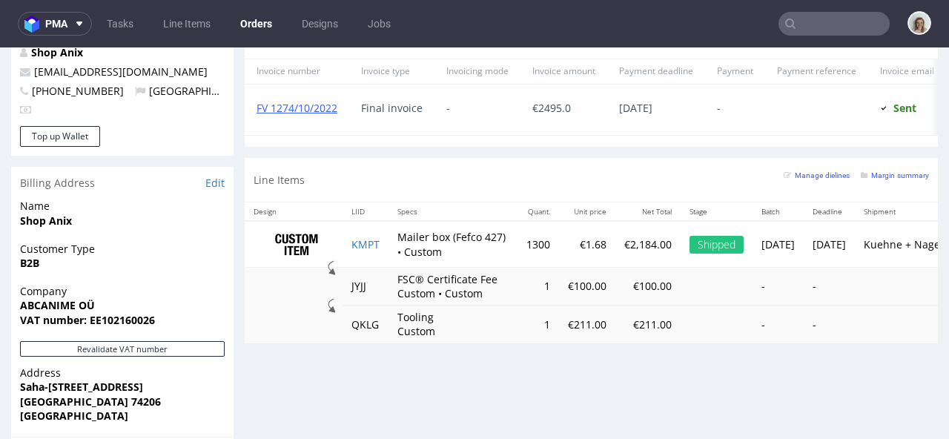
scroll to position [898, 0]
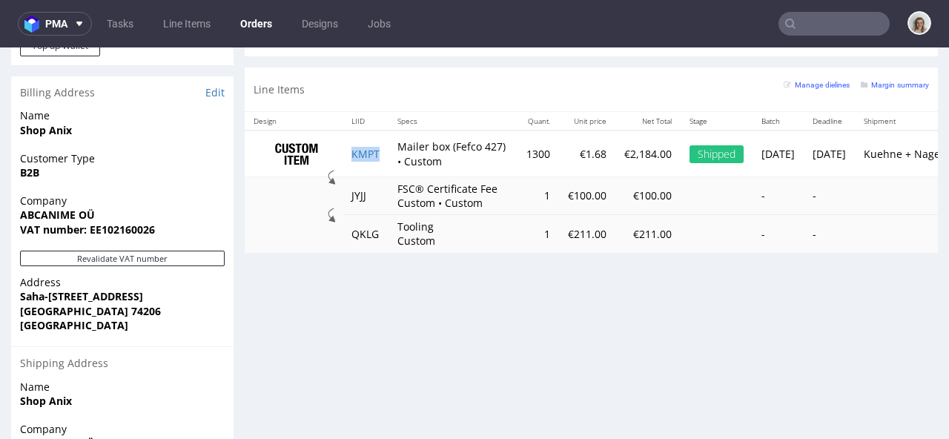
click at [385, 162] on td "KMPT" at bounding box center [366, 154] width 46 height 47
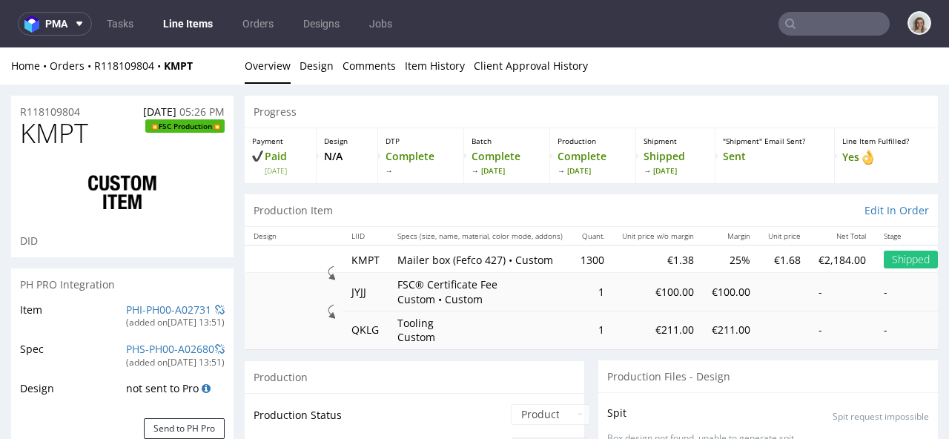
scroll to position [6, 0]
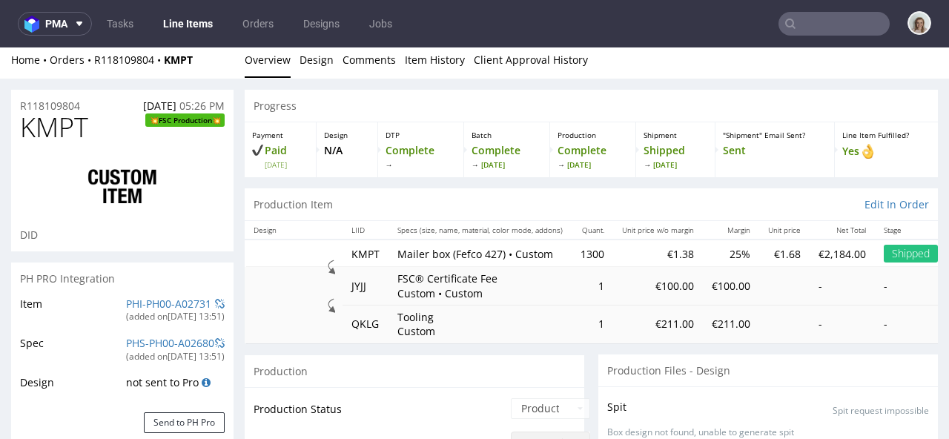
select select "in_progress"
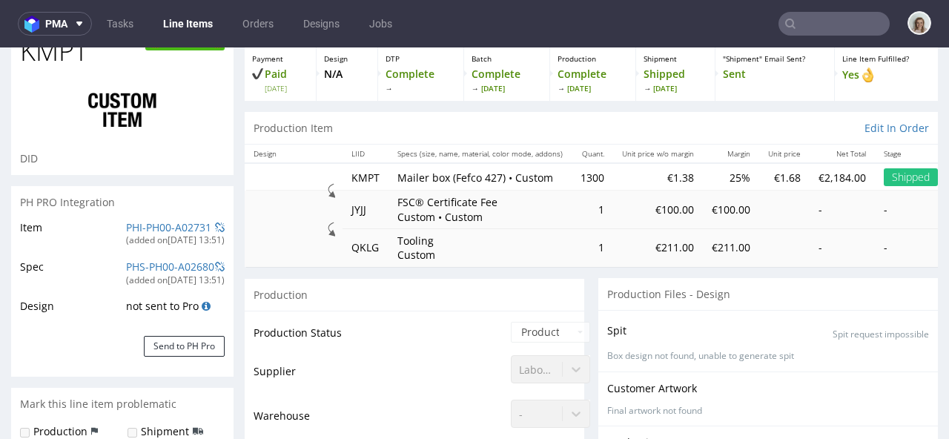
scroll to position [274, 0]
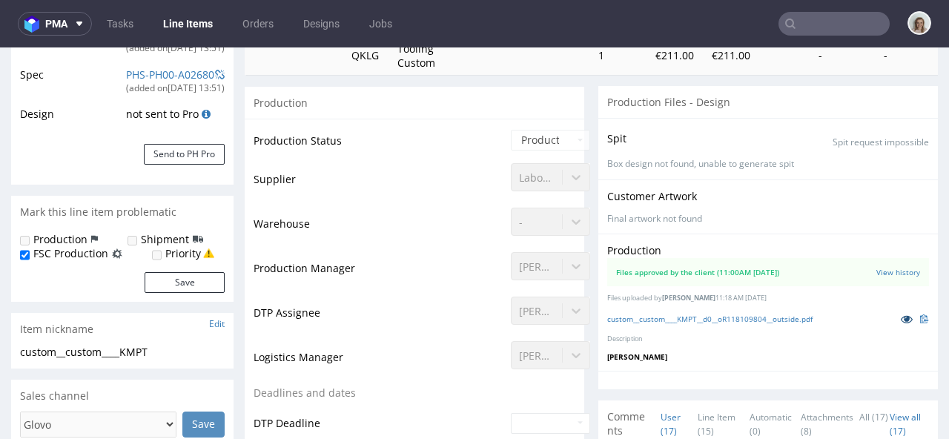
click at [901, 317] on icon at bounding box center [907, 319] width 12 height 10
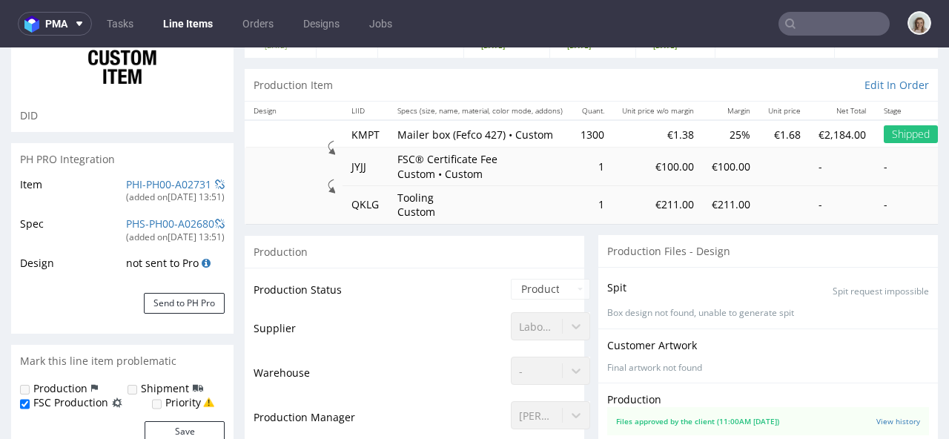
scroll to position [0, 0]
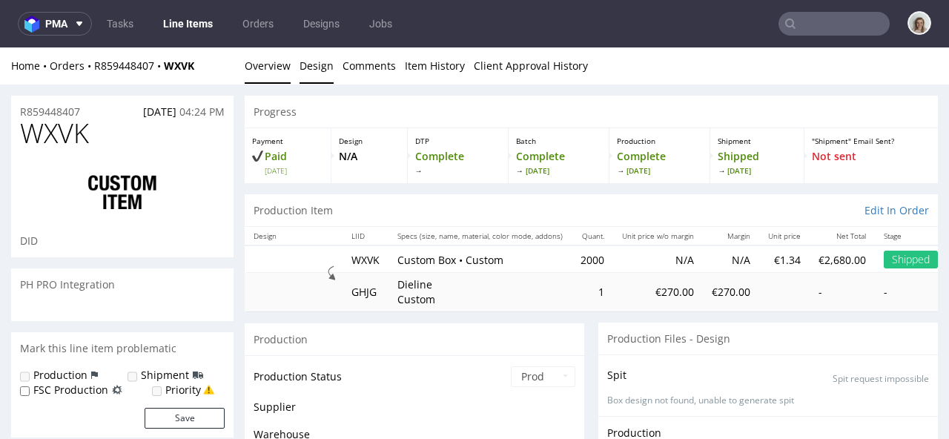
scroll to position [328, 0]
select select "done"
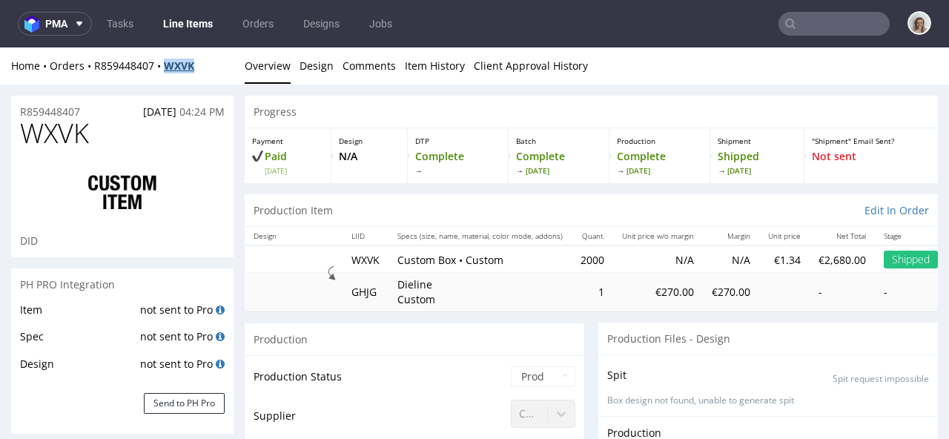
drag, startPoint x: 208, startPoint y: 65, endPoint x: 171, endPoint y: 60, distance: 38.2
click at [171, 60] on div "Home Orders R859448407 WXVK" at bounding box center [122, 66] width 223 height 15
copy strong "WXVK"
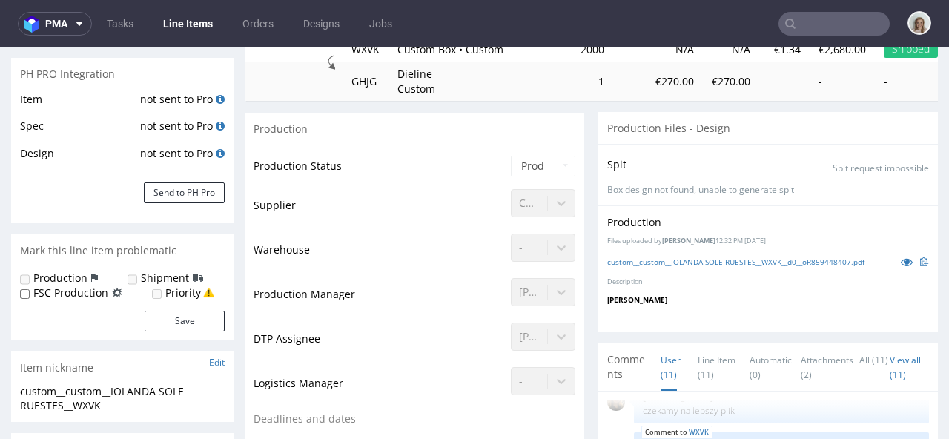
scroll to position [470, 0]
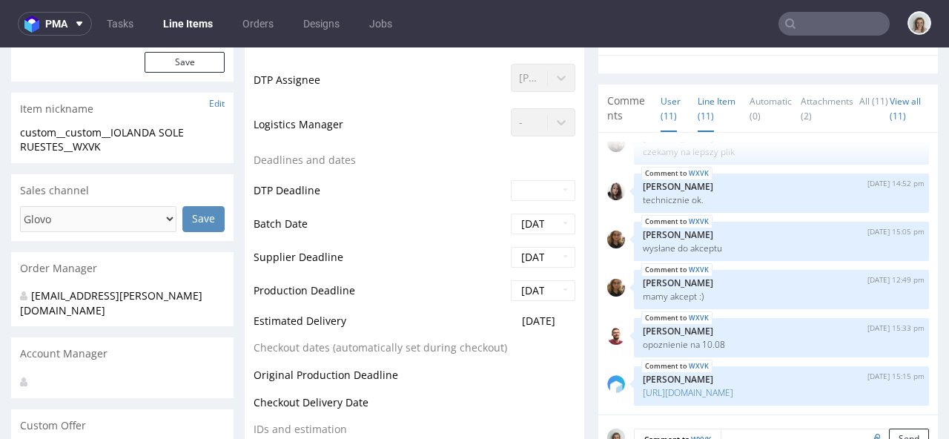
click at [698, 128] on link "Line Item (11)" at bounding box center [717, 108] width 38 height 47
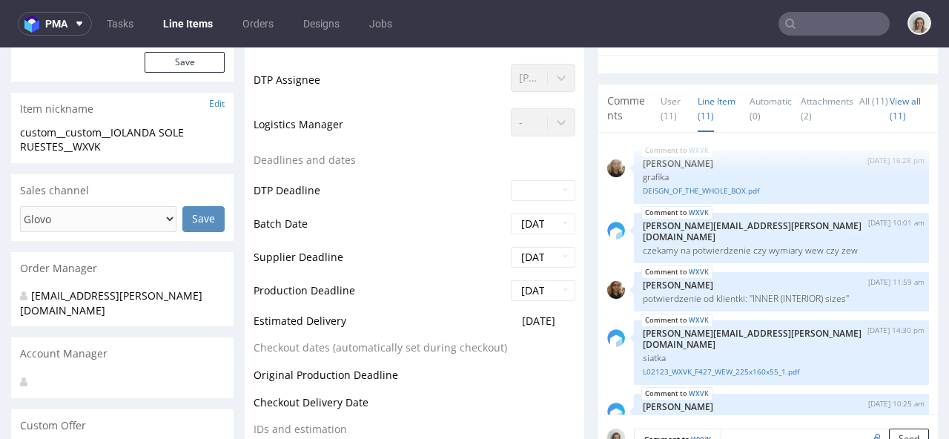
scroll to position [0, 0]
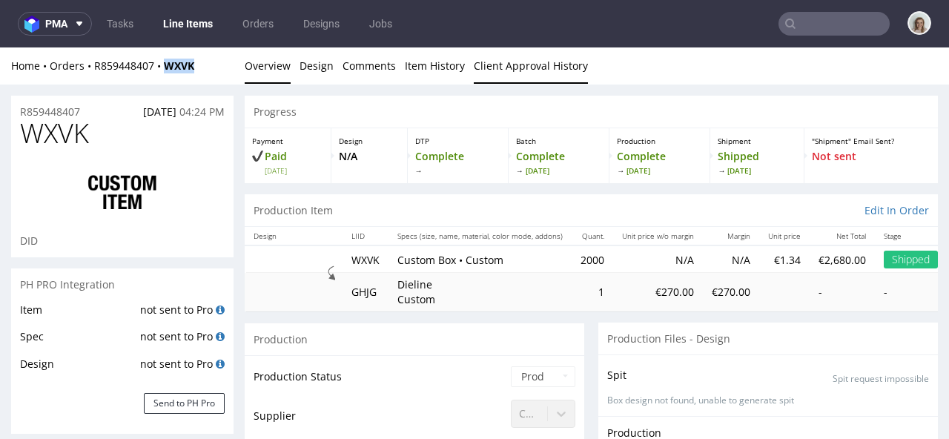
click at [515, 70] on link "Client Approval History" at bounding box center [531, 65] width 114 height 36
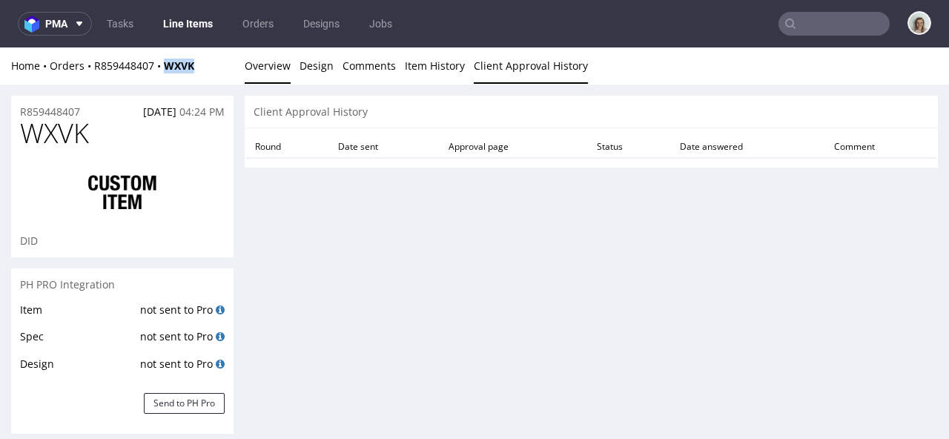
drag, startPoint x: 254, startPoint y: 67, endPoint x: 288, endPoint y: 67, distance: 33.4
click at [254, 67] on link "Overview" at bounding box center [268, 65] width 46 height 36
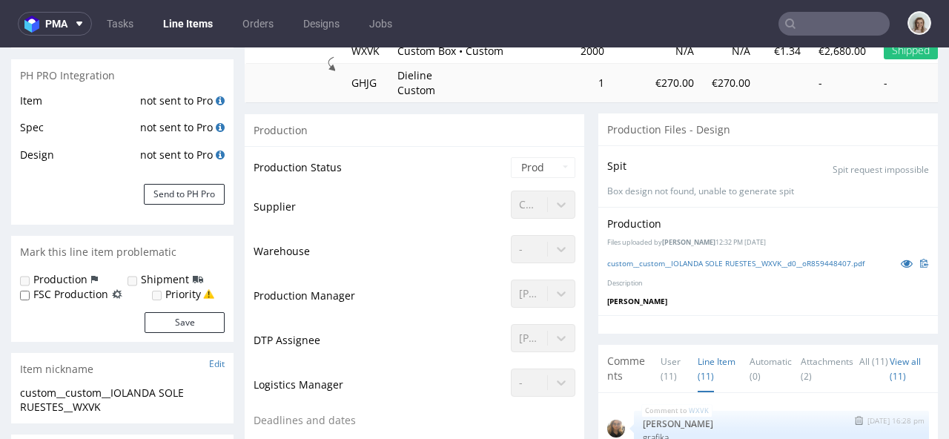
scroll to position [304, 0]
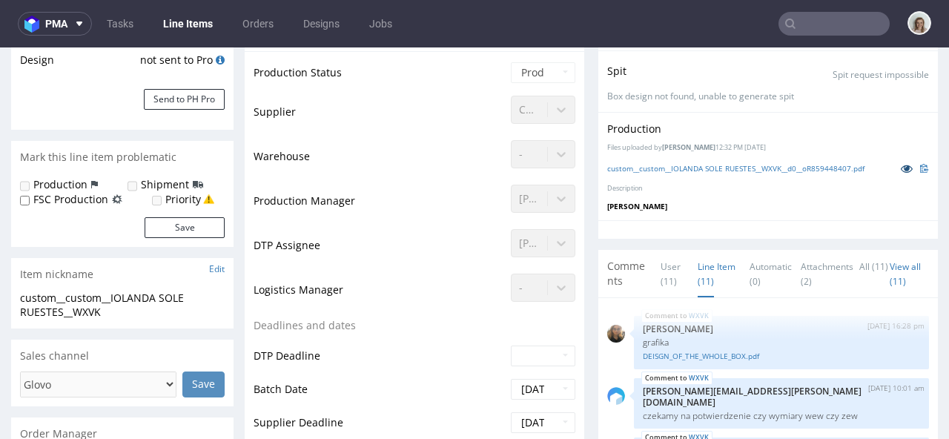
click at [901, 171] on icon at bounding box center [907, 168] width 12 height 10
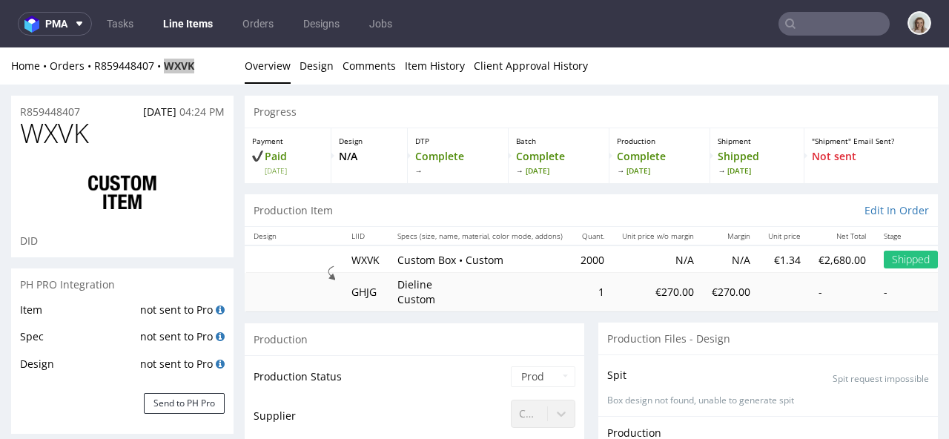
click at [843, 17] on input "text" at bounding box center [834, 24] width 111 height 24
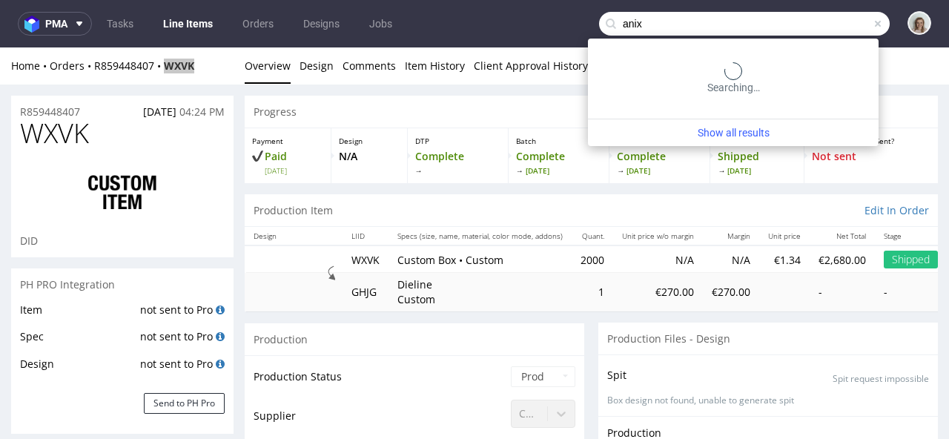
type input "anix"
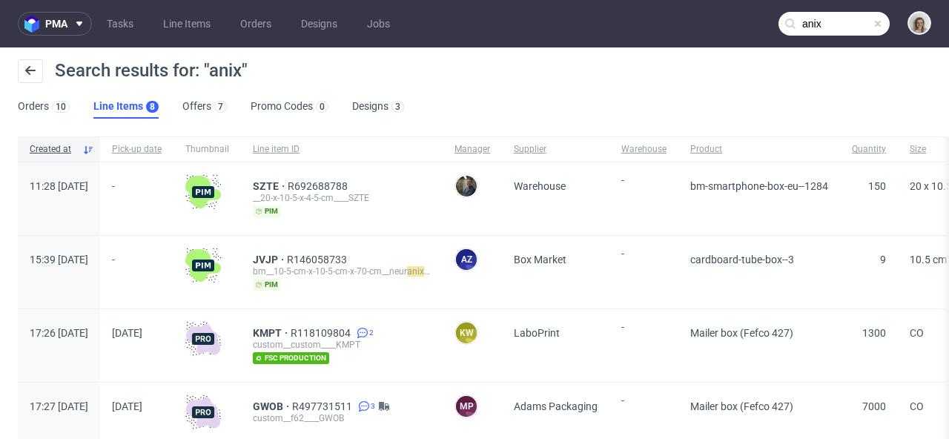
click at [872, 26] on span at bounding box center [878, 24] width 12 height 12
click at [852, 22] on input "text" at bounding box center [834, 24] width 111 height 24
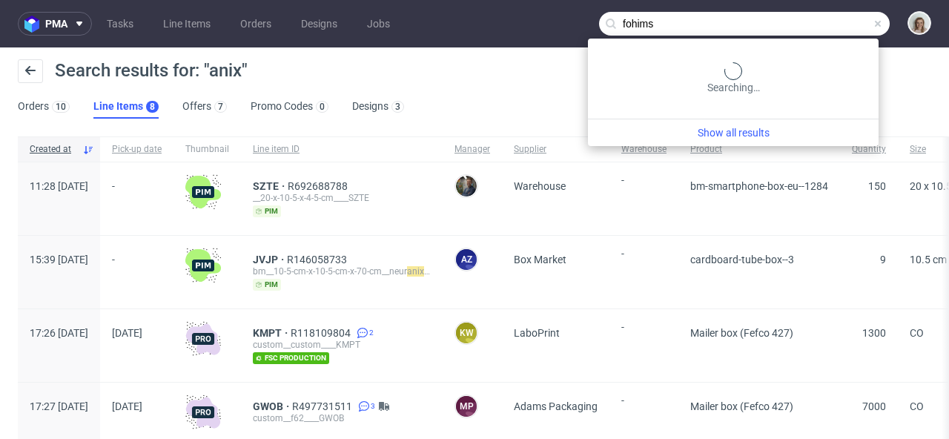
type input "fohims"
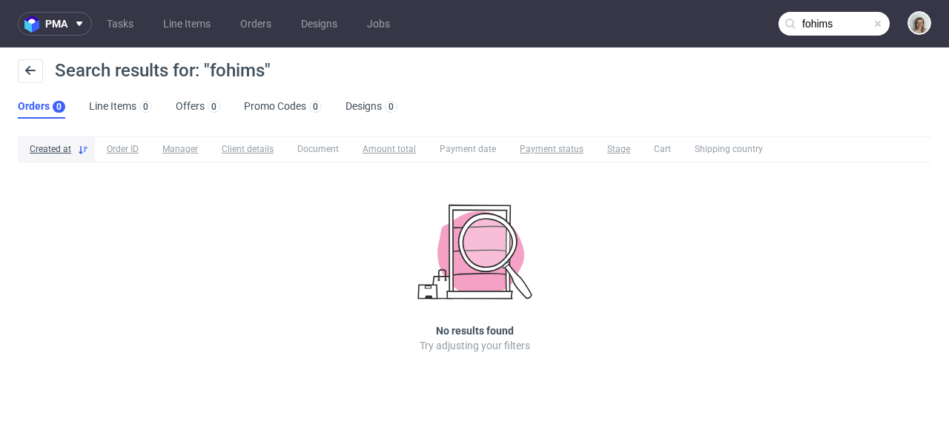
click at [878, 22] on span at bounding box center [878, 24] width 12 height 12
click at [866, 19] on input "text" at bounding box center [834, 24] width 111 height 24
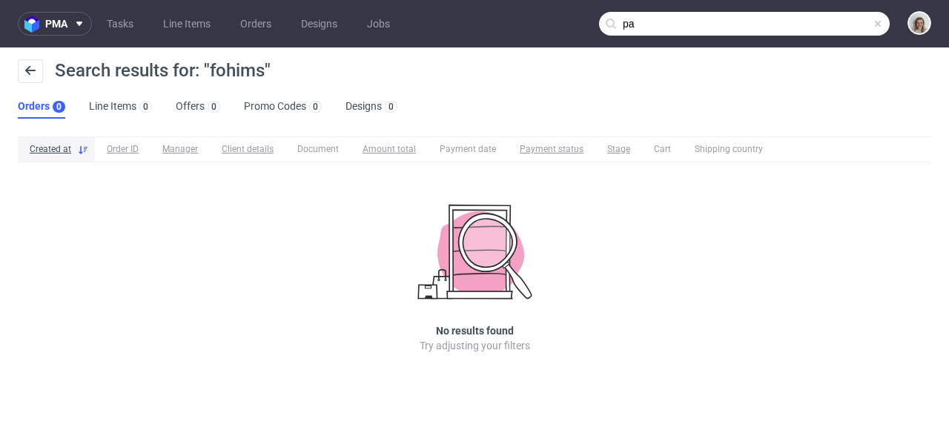
type input "p"
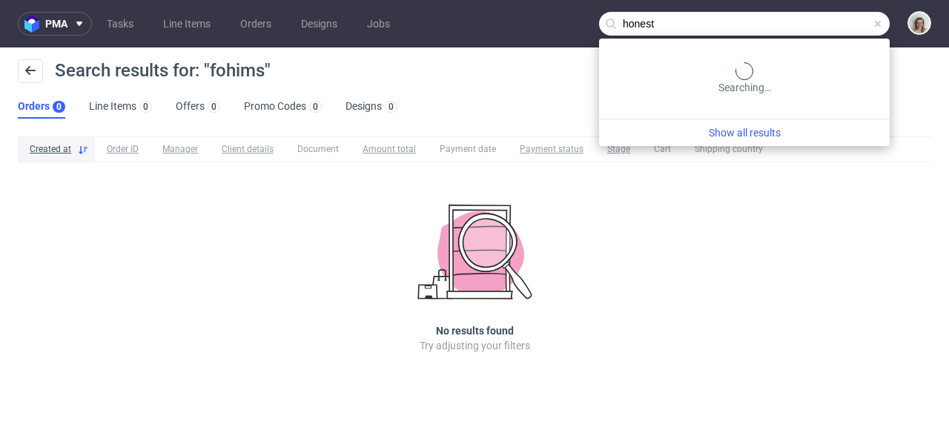
type input "honest"
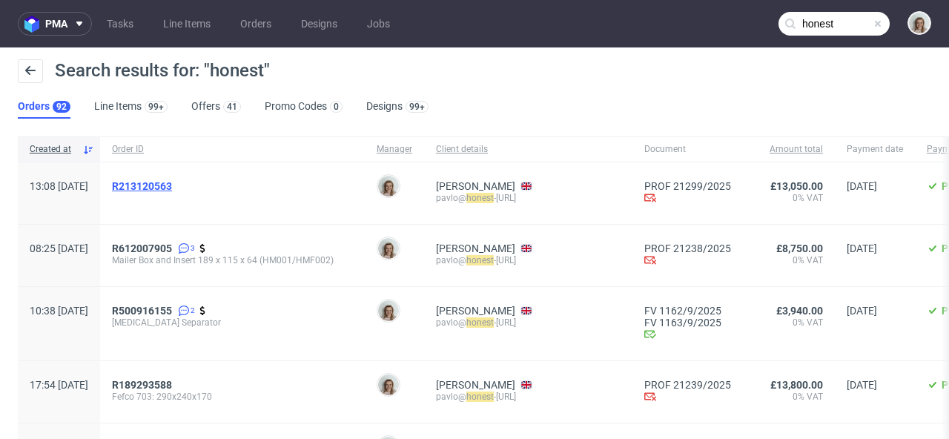
click at [172, 189] on span "R213120563" at bounding box center [142, 186] width 60 height 12
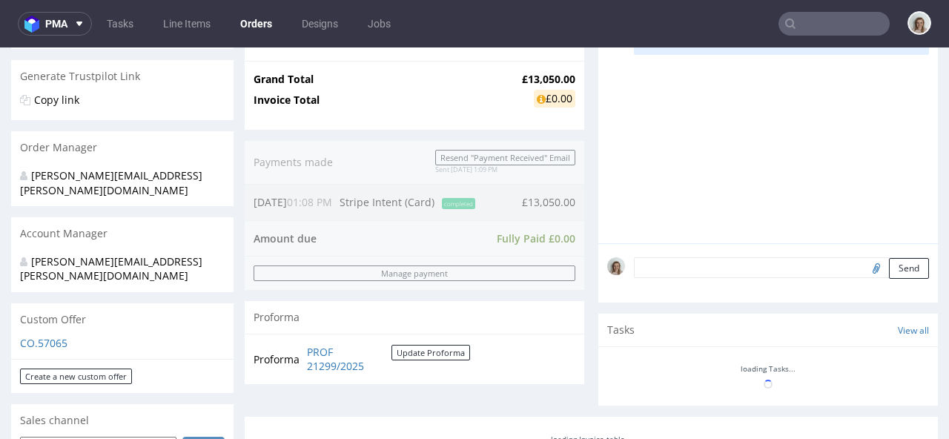
scroll to position [560, 0]
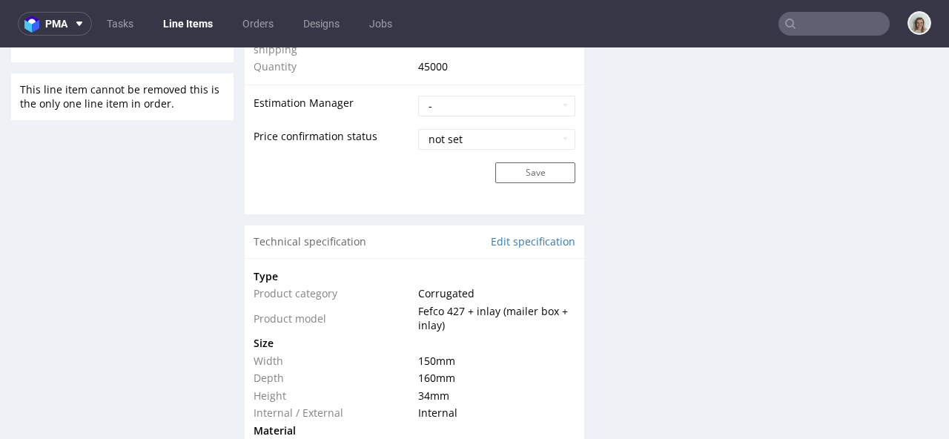
scroll to position [688, 0]
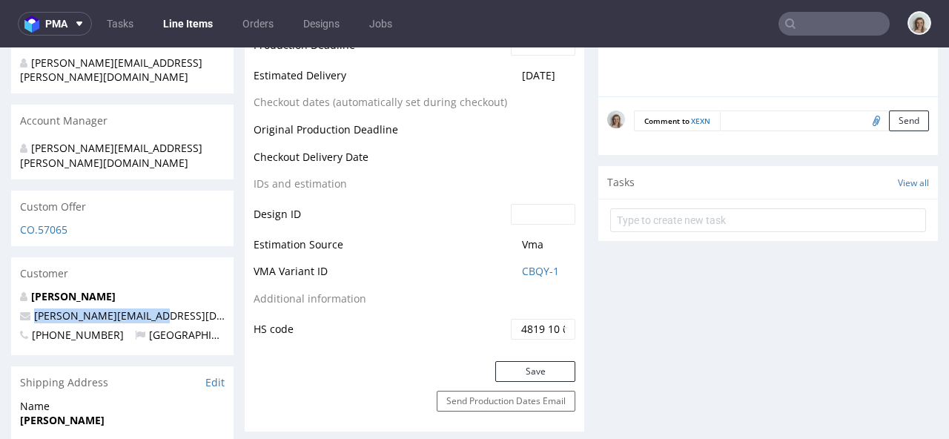
drag, startPoint x: 165, startPoint y: 289, endPoint x: 26, endPoint y: 286, distance: 139.5
click at [26, 309] on p "pavlo@honest-health.co" at bounding box center [122, 316] width 205 height 15
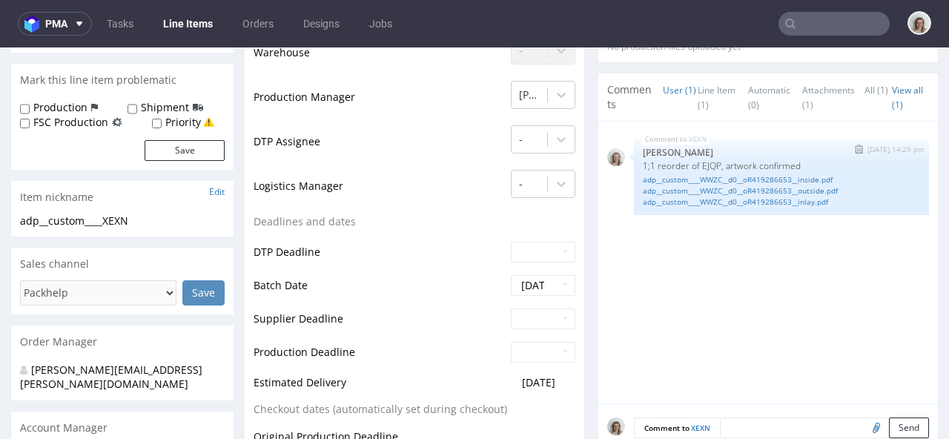
scroll to position [0, 0]
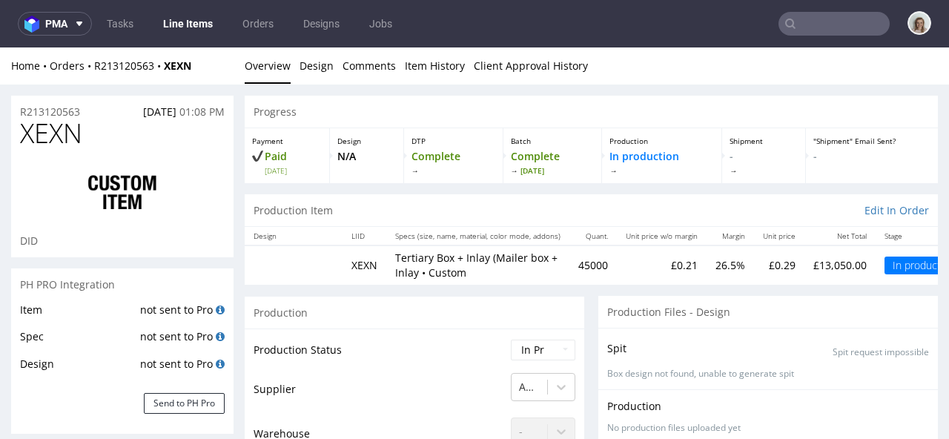
click at [824, 22] on input "text" at bounding box center [834, 24] width 111 height 24
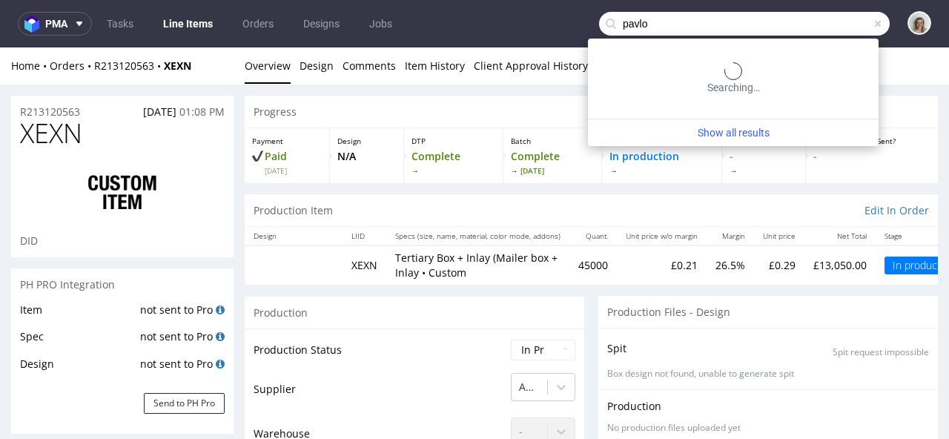
type input "pavlo"
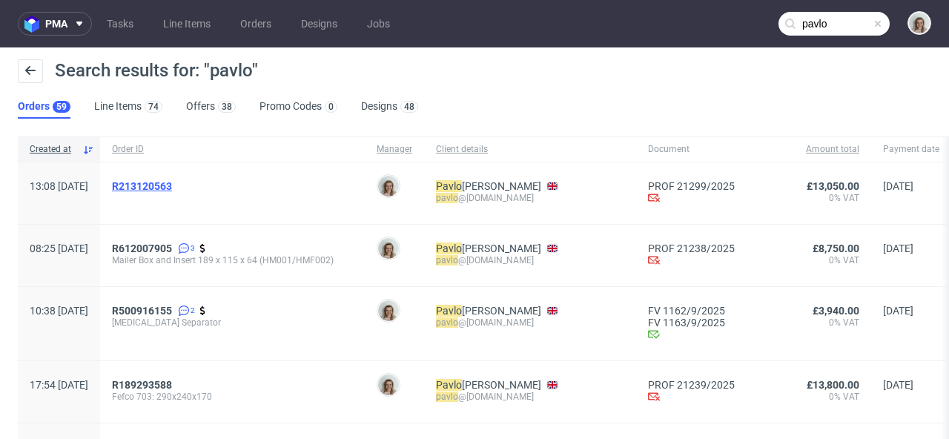
click at [172, 182] on span "R213120563" at bounding box center [142, 186] width 60 height 12
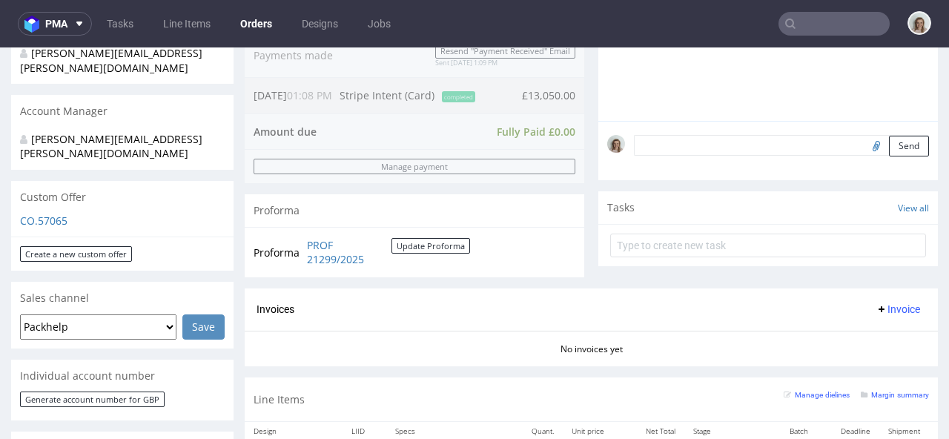
scroll to position [682, 0]
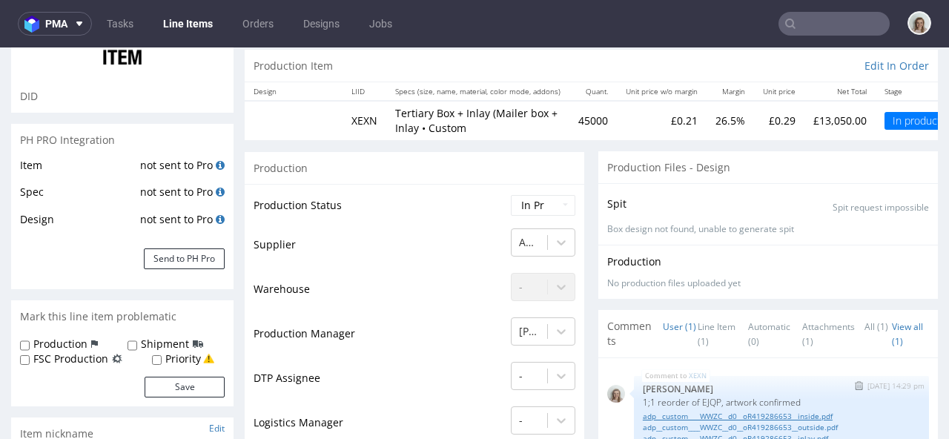
scroll to position [271, 0]
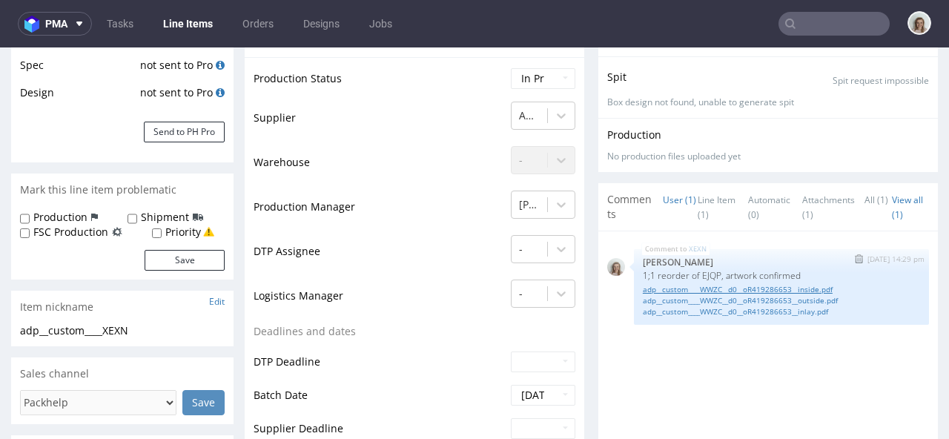
click at [776, 292] on link "adp__custom____WWZC__d0__oR419286653__inside.pdf" at bounding box center [781, 289] width 277 height 11
click at [722, 298] on link "adp__custom____WWZC__d0__oR419286653__outside.pdf" at bounding box center [781, 300] width 277 height 11
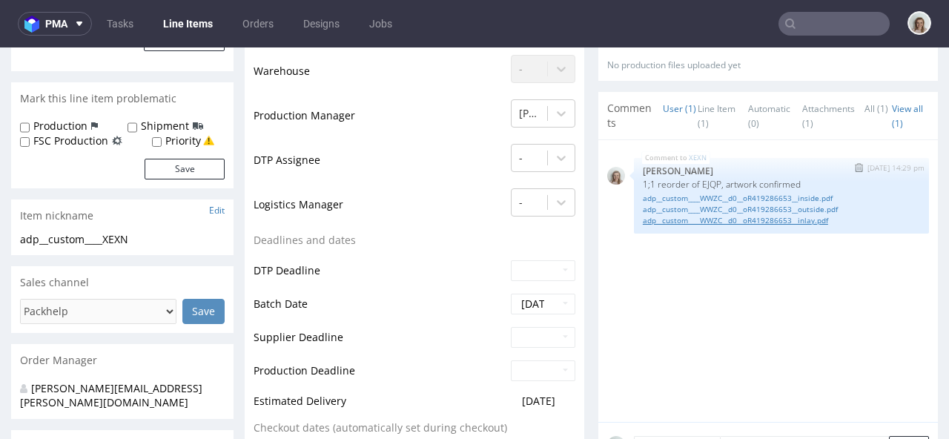
click at [706, 217] on link "adp__custom____WWZC__d0__oR419286653__inlay.pdf" at bounding box center [781, 220] width 277 height 11
click at [715, 194] on link "adp__custom____WWZC__d0__oR419286653__inside.pdf" at bounding box center [781, 198] width 277 height 11
click at [831, 209] on link "adp__custom____WWZC__d0__oR419286653__outside.pdf" at bounding box center [781, 209] width 277 height 11
click at [691, 221] on link "adp__custom____WWZC__d0__oR419286653__inlay.pdf" at bounding box center [781, 220] width 277 height 11
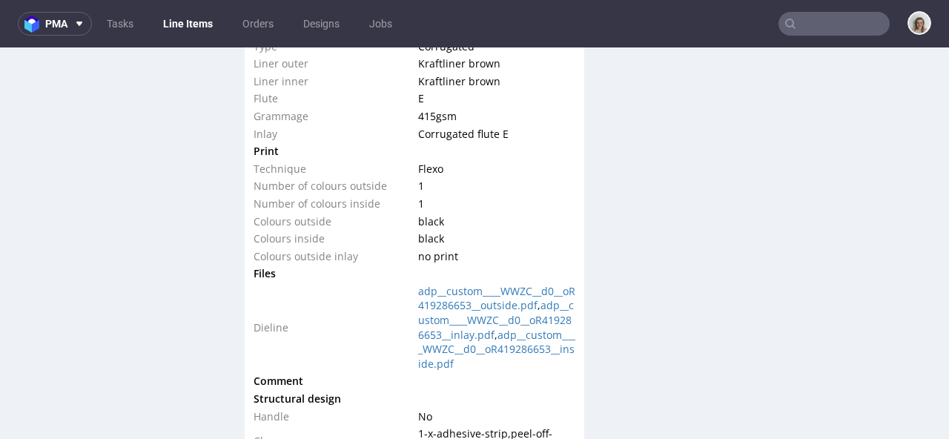
scroll to position [1699, 0]
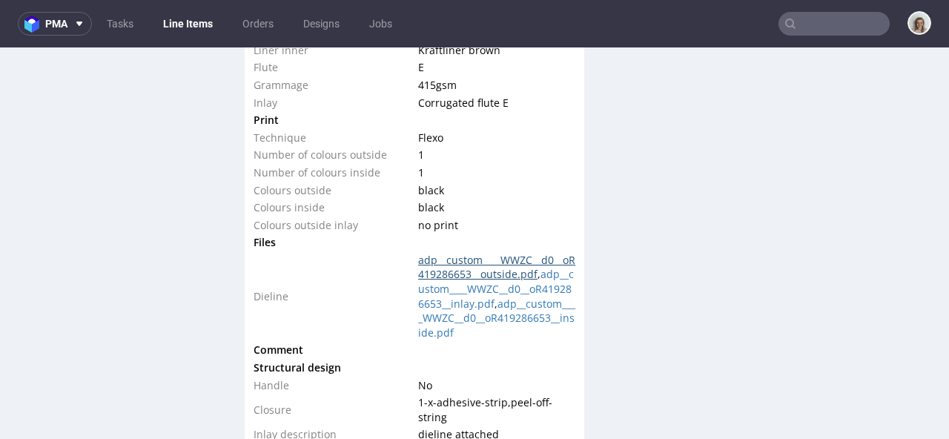
click at [486, 266] on link "adp__custom____WWZC__d0__oR419286653__outside.pdf" at bounding box center [496, 267] width 157 height 29
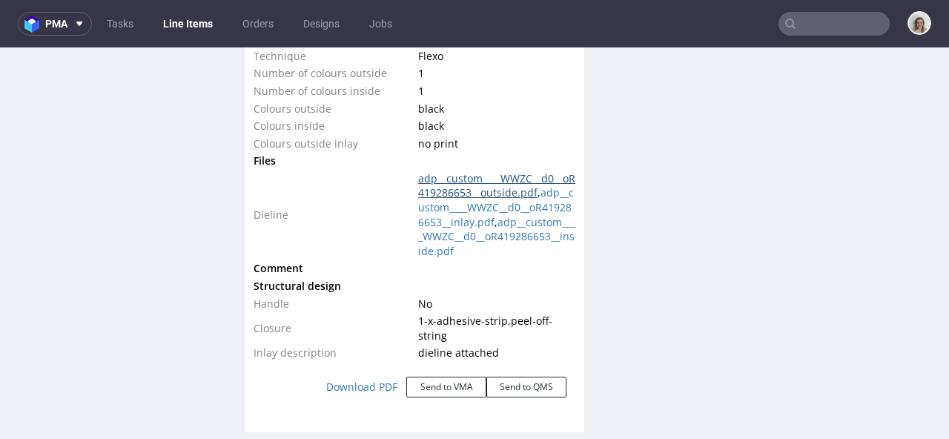
scroll to position [1803, 0]
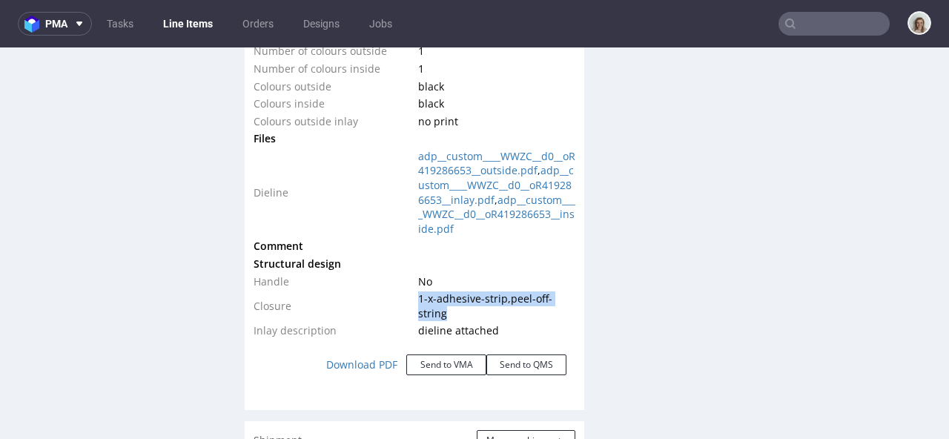
drag, startPoint x: 441, startPoint y: 317, endPoint x: 412, endPoint y: 300, distance: 33.9
click at [415, 300] on td "1-x-adhesive-strip , peel-off-string" at bounding box center [495, 306] width 161 height 32
copy td "1-x-adhesive-strip , peel-off-string"
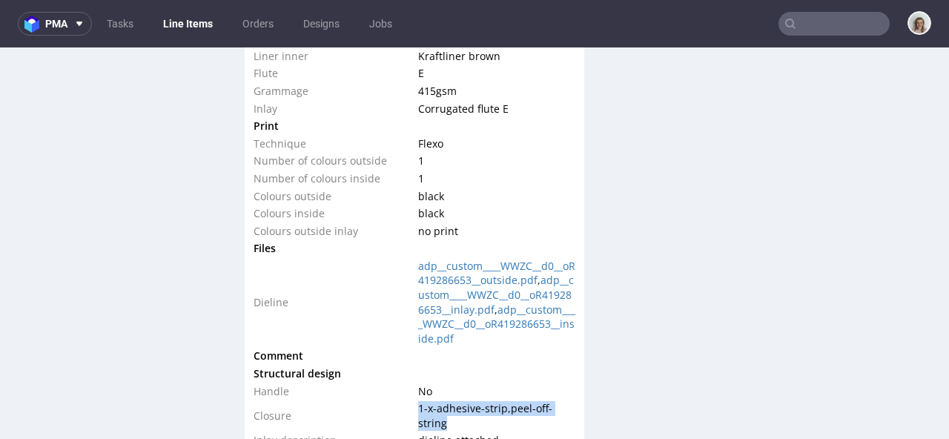
scroll to position [1626, 0]
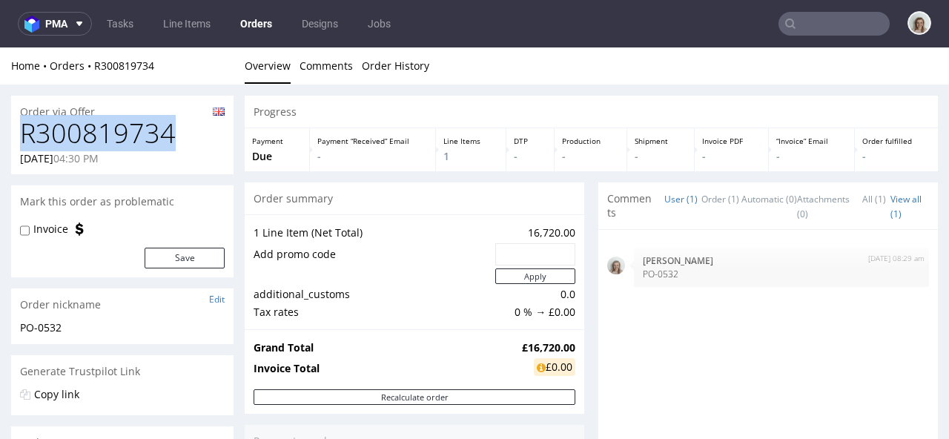
drag, startPoint x: 201, startPoint y: 135, endPoint x: 13, endPoint y: 127, distance: 188.6
click at [13, 128] on div "R300819734 [DATE] 04:30 PM" at bounding box center [122, 147] width 223 height 56
copy h1 "R300819734"
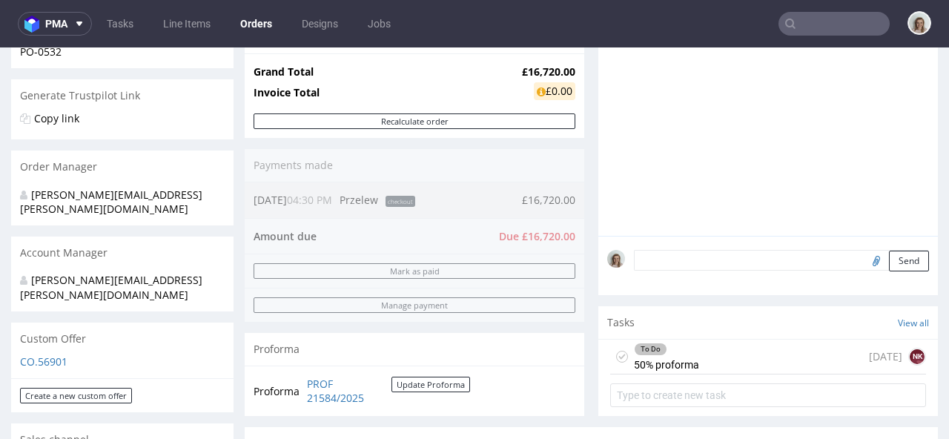
click at [683, 253] on textarea at bounding box center [781, 260] width 295 height 21
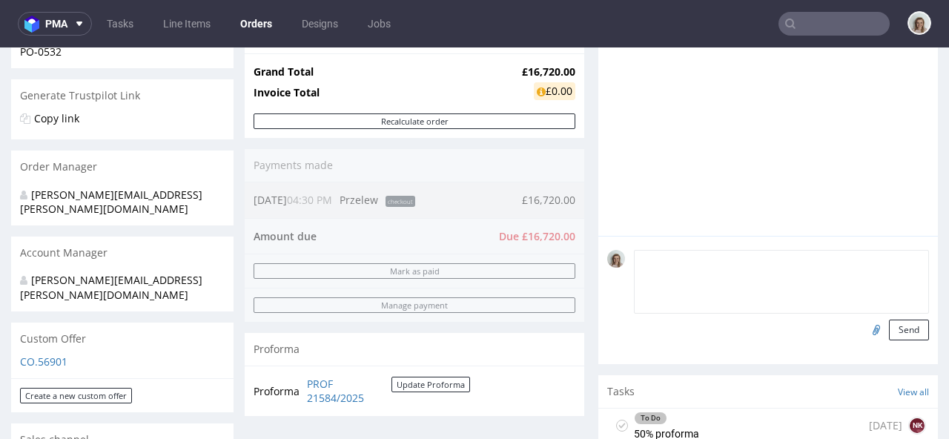
paste textarea "Jedna produkcja z R300819734 oraz R251800649"
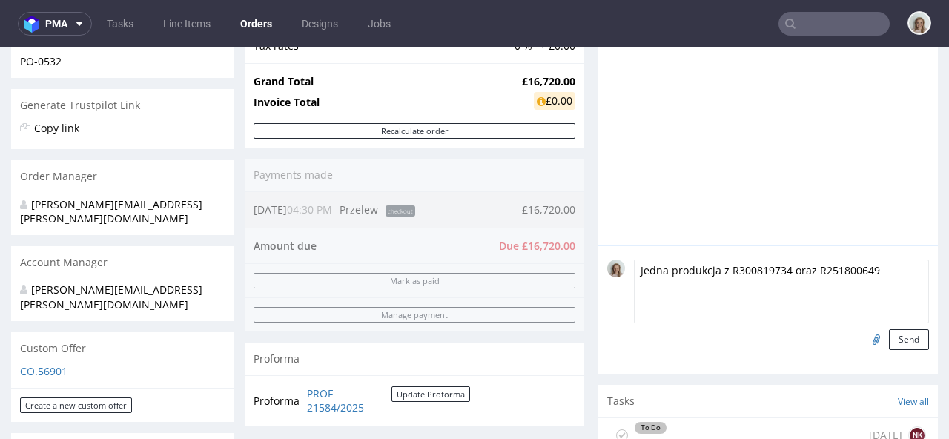
scroll to position [471, 0]
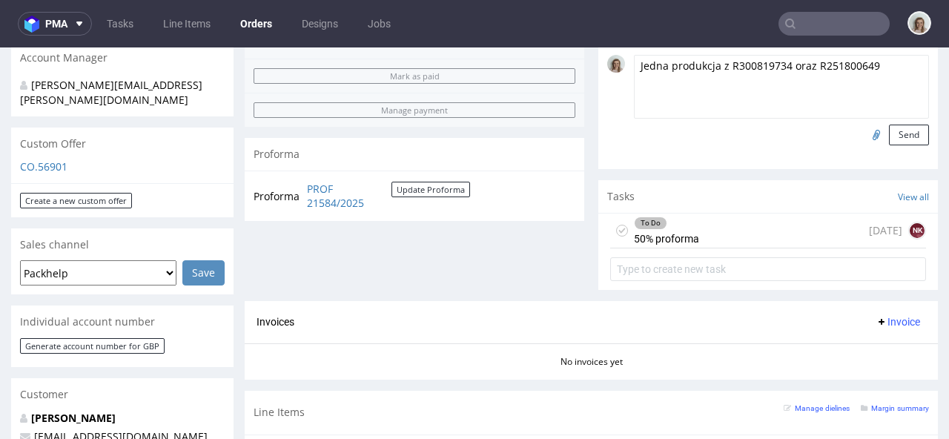
drag, startPoint x: 782, startPoint y: 65, endPoint x: 719, endPoint y: 67, distance: 63.1
click at [719, 67] on textarea "Jedna produkcja z R300819734 oraz R251800649" at bounding box center [781, 87] width 295 height 64
paste textarea "592622020"
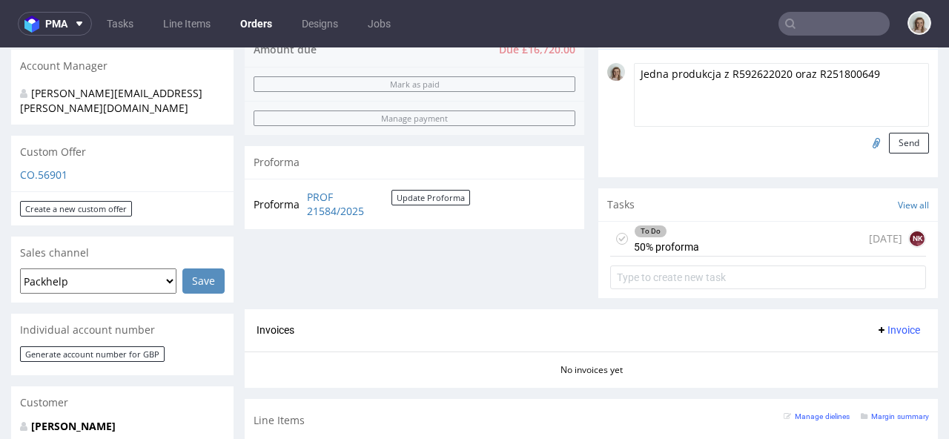
scroll to position [383, 0]
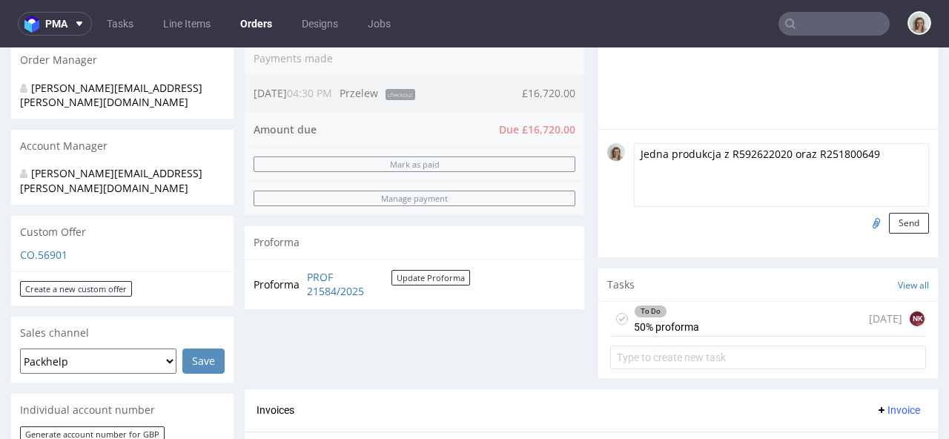
drag, startPoint x: 873, startPoint y: 157, endPoint x: 543, endPoint y: 157, distance: 330.1
click at [544, 157] on div "Progress Payment Due Payment “Received” Email - Line Items 1 DTP - Production -…" at bounding box center [592, 167] width 694 height 908
type textarea "Jedna produkcja z R592622020 oraz R251800649"
click at [889, 226] on button "Send" at bounding box center [909, 223] width 40 height 21
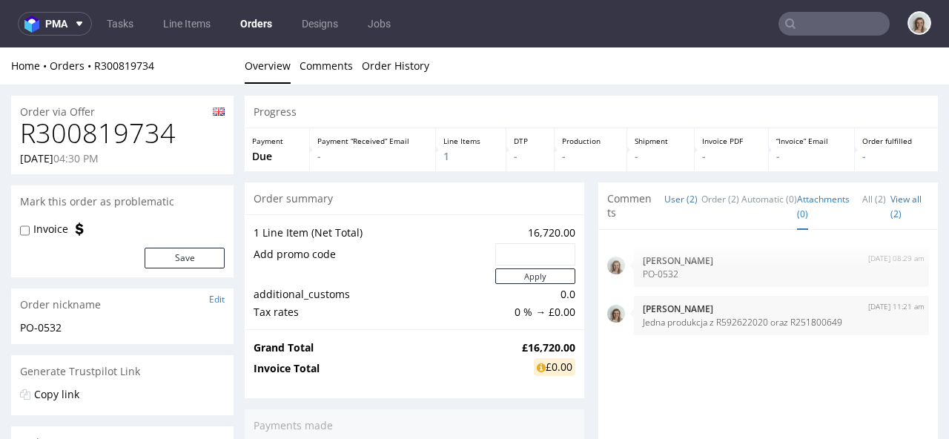
scroll to position [0, 0]
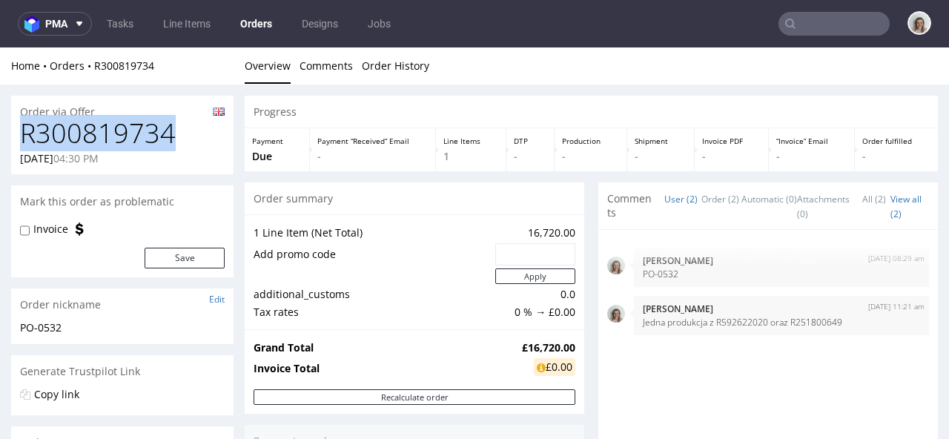
drag, startPoint x: 182, startPoint y: 131, endPoint x: 16, endPoint y: 135, distance: 166.2
click at [17, 136] on div "R300819734 [DATE] 04:30 PM" at bounding box center [122, 147] width 223 height 56
copy h1 "R300819734"
click at [182, 133] on h1 "R300819734" at bounding box center [122, 134] width 205 height 30
drag, startPoint x: 180, startPoint y: 133, endPoint x: 24, endPoint y: 135, distance: 155.1
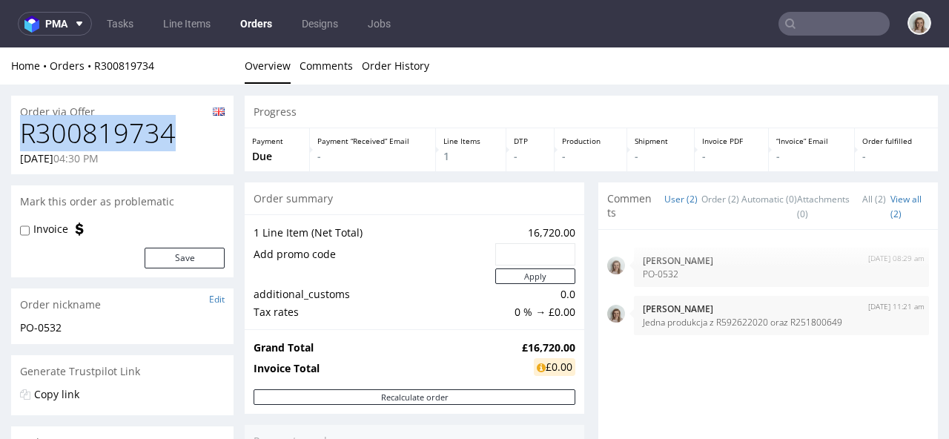
click at [24, 135] on h1 "R300819734" at bounding box center [122, 134] width 205 height 30
copy h1 "R300819734"
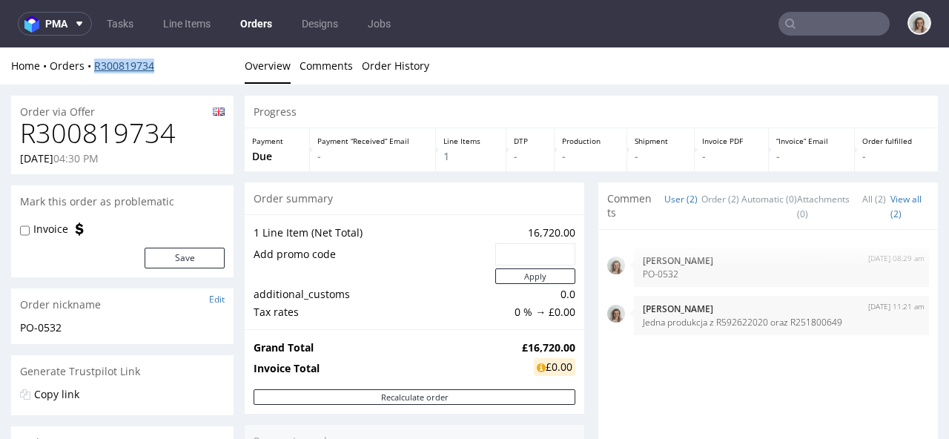
drag, startPoint x: 151, startPoint y: 64, endPoint x: 96, endPoint y: 69, distance: 55.1
click at [96, 69] on div "Home Orders R300819734" at bounding box center [122, 66] width 223 height 15
copy link "R300819734"
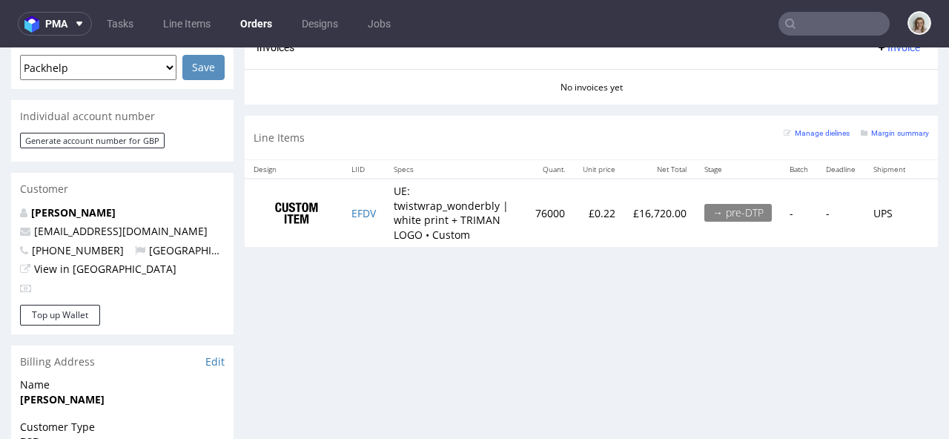
scroll to position [679, 0]
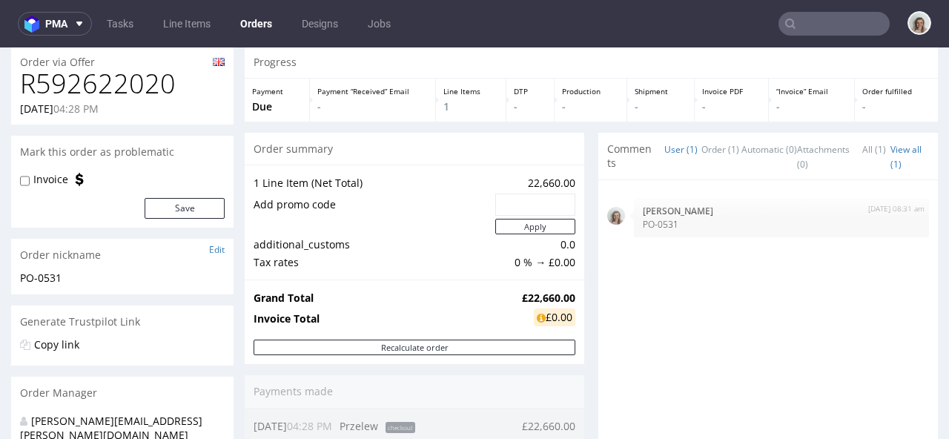
scroll to position [266, 0]
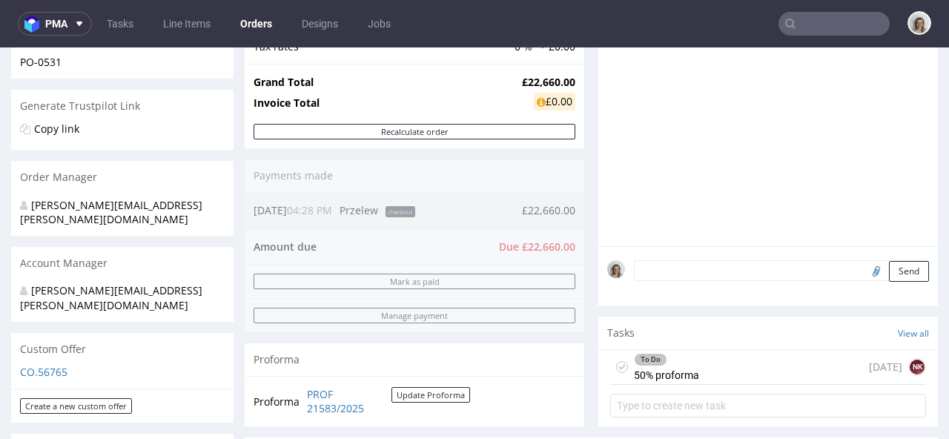
click at [693, 269] on textarea at bounding box center [781, 270] width 295 height 21
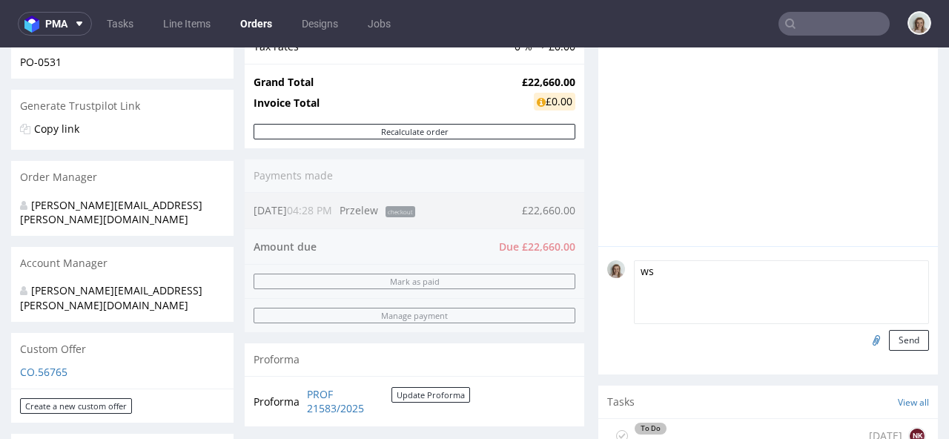
type textarea "w"
paste textarea "R300819734"
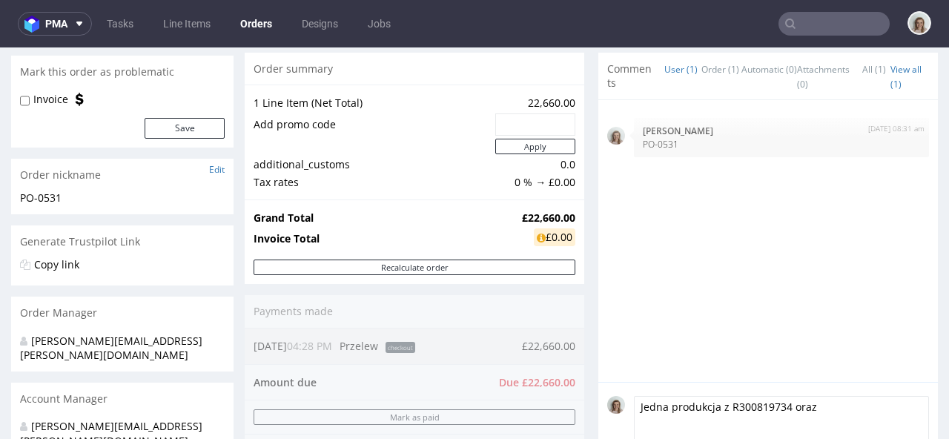
scroll to position [313, 0]
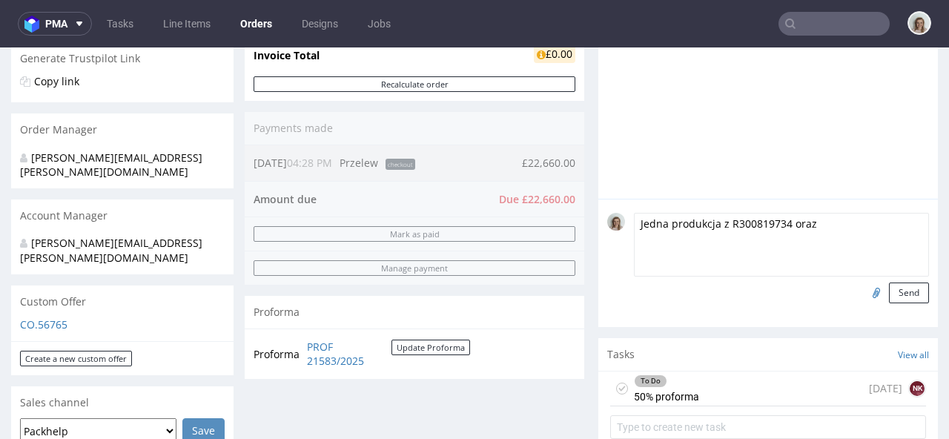
paste textarea "R251800649"
drag, startPoint x: 849, startPoint y: 222, endPoint x: 577, endPoint y: 231, distance: 271.6
click at [577, 231] on div "Progress Payment Due Payment “Received” Email - Line Items 1 DTP - Production -…" at bounding box center [592, 237] width 694 height 908
type textarea "Jedna produkcja z R300819734 oraz R251800649"
click at [889, 295] on button "Send" at bounding box center [909, 293] width 40 height 21
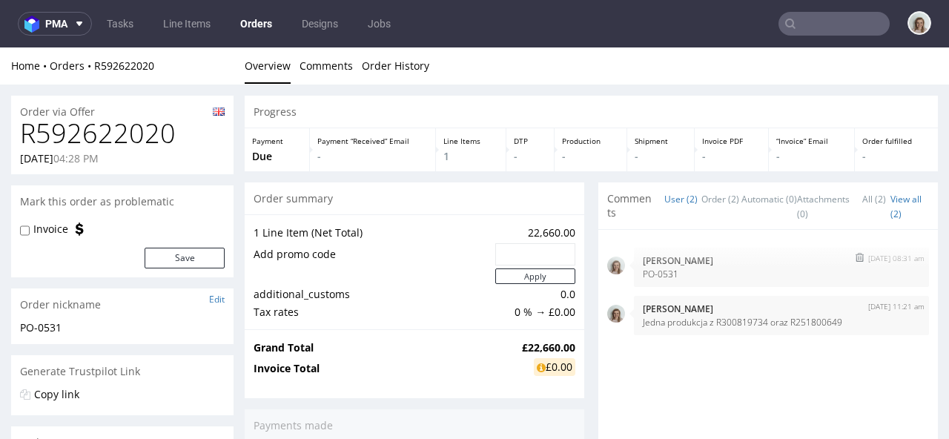
scroll to position [0, 0]
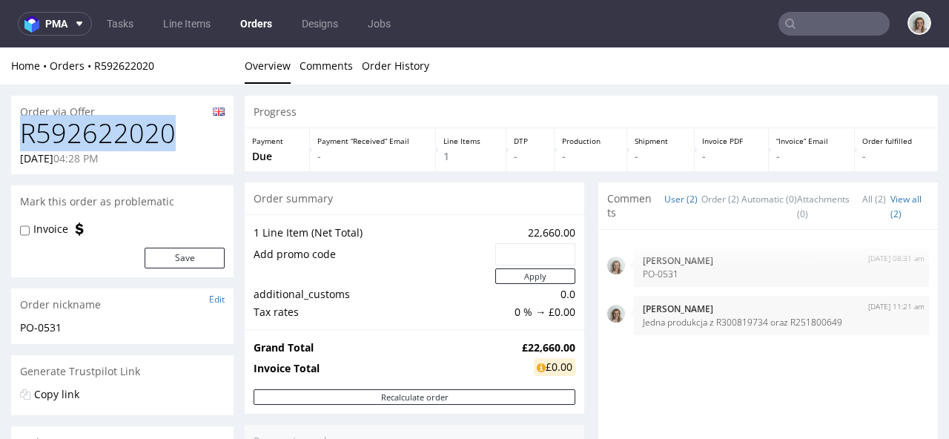
drag, startPoint x: 182, startPoint y: 132, endPoint x: 11, endPoint y: 142, distance: 171.6
click at [11, 142] on div "R592622020 [DATE] 04:28 PM" at bounding box center [122, 147] width 223 height 56
copy h1 "R592622020"
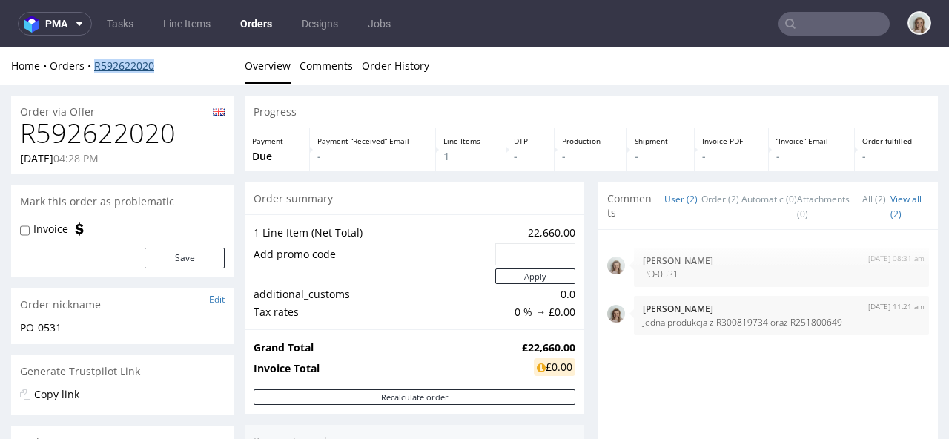
drag, startPoint x: 174, startPoint y: 63, endPoint x: 93, endPoint y: 66, distance: 80.2
click at [93, 66] on div "Home Orders R592622020" at bounding box center [122, 66] width 223 height 15
copy link "R592622020"
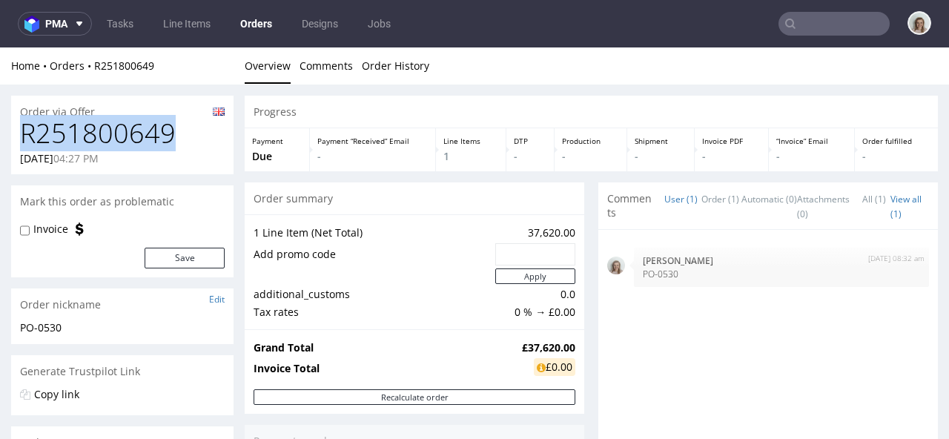
drag, startPoint x: 182, startPoint y: 134, endPoint x: 12, endPoint y: 142, distance: 170.8
click at [12, 142] on div "R251800649 [DATE] 04:27 PM" at bounding box center [122, 147] width 223 height 56
copy h1 "R251800649"
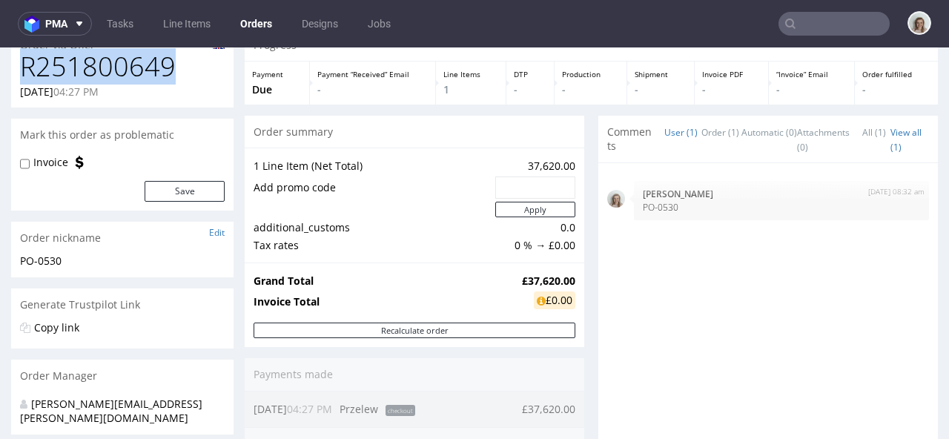
scroll to position [282, 0]
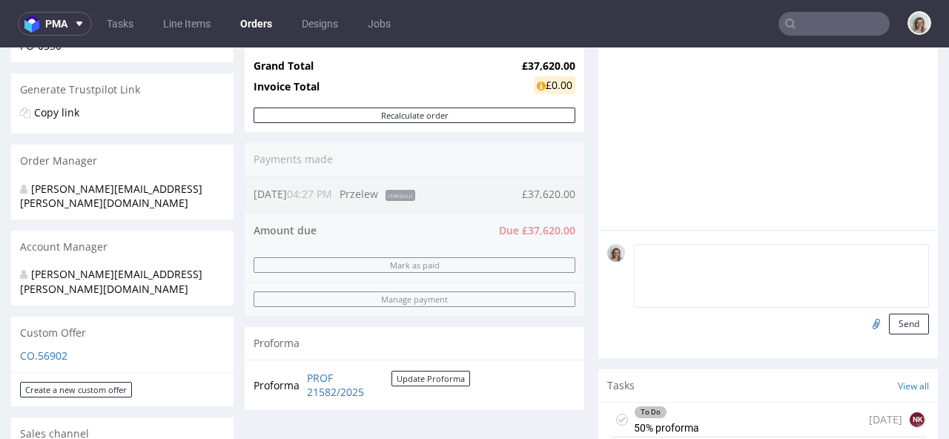
click at [714, 258] on textarea at bounding box center [781, 276] width 295 height 64
paste textarea "Jedna produkcja z R592622020 oraz R251800649"
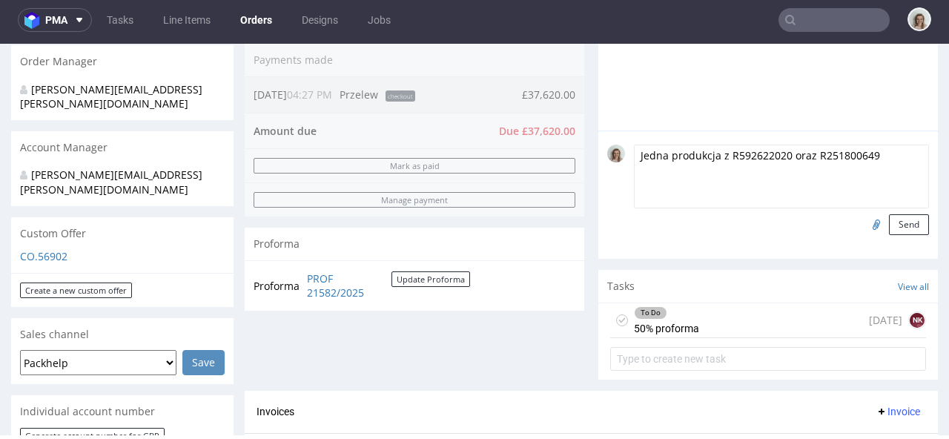
scroll to position [376, 0]
drag, startPoint x: 811, startPoint y: 157, endPoint x: 880, endPoint y: 162, distance: 69.2
click at [880, 162] on textarea "Jedna produkcja z R592622020 oraz R251800649" at bounding box center [781, 178] width 295 height 64
paste textarea "300819734"
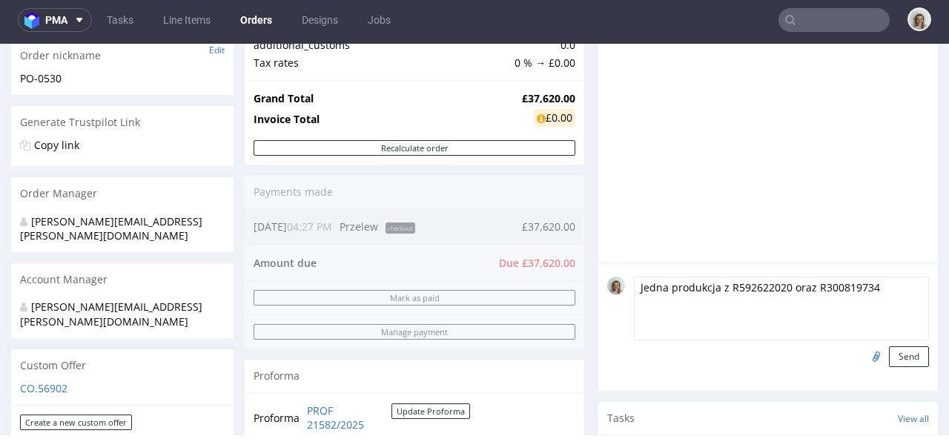
scroll to position [285, 0]
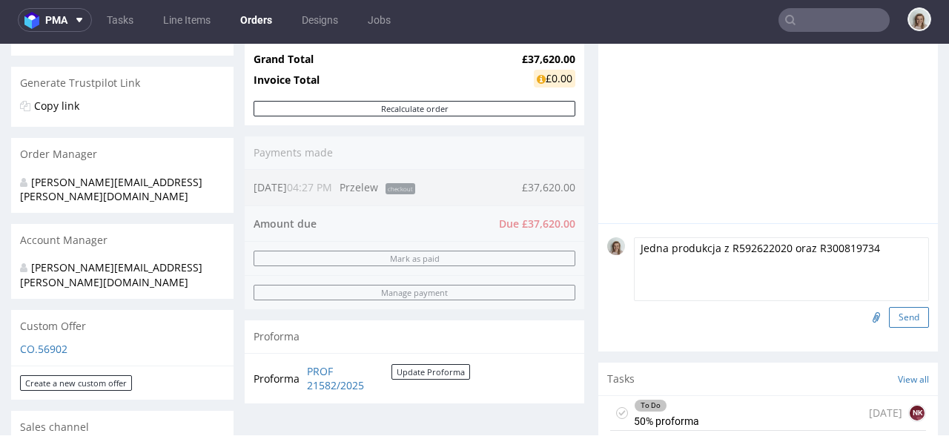
type textarea "Jedna produkcja z R592622020 oraz R300819734"
click at [899, 323] on button "Send" at bounding box center [909, 317] width 40 height 21
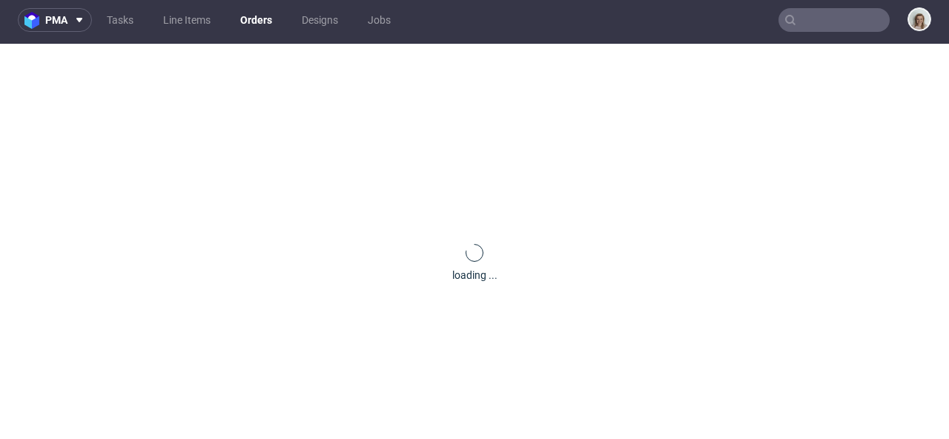
scroll to position [0, 0]
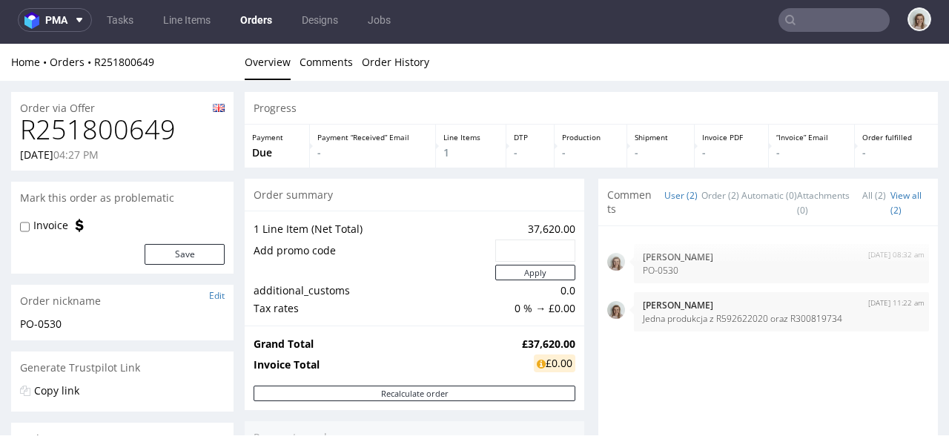
click at [812, 18] on input "text" at bounding box center [834, 20] width 111 height 24
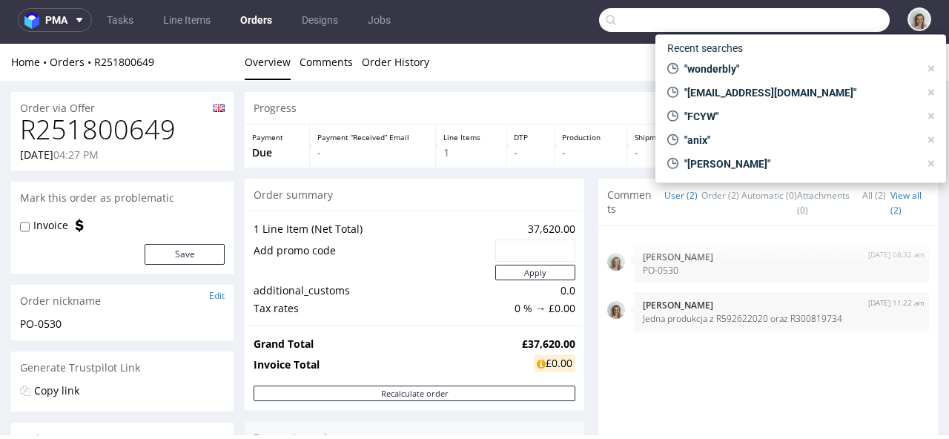
paste input "[EMAIL_ADDRESS][DOMAIN_NAME]"
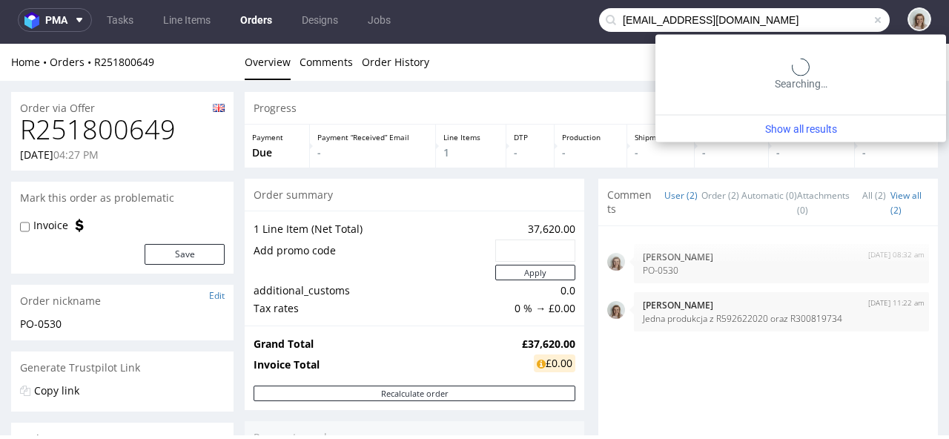
type input "[EMAIL_ADDRESS][DOMAIN_NAME]"
